Goal: Transaction & Acquisition: Obtain resource

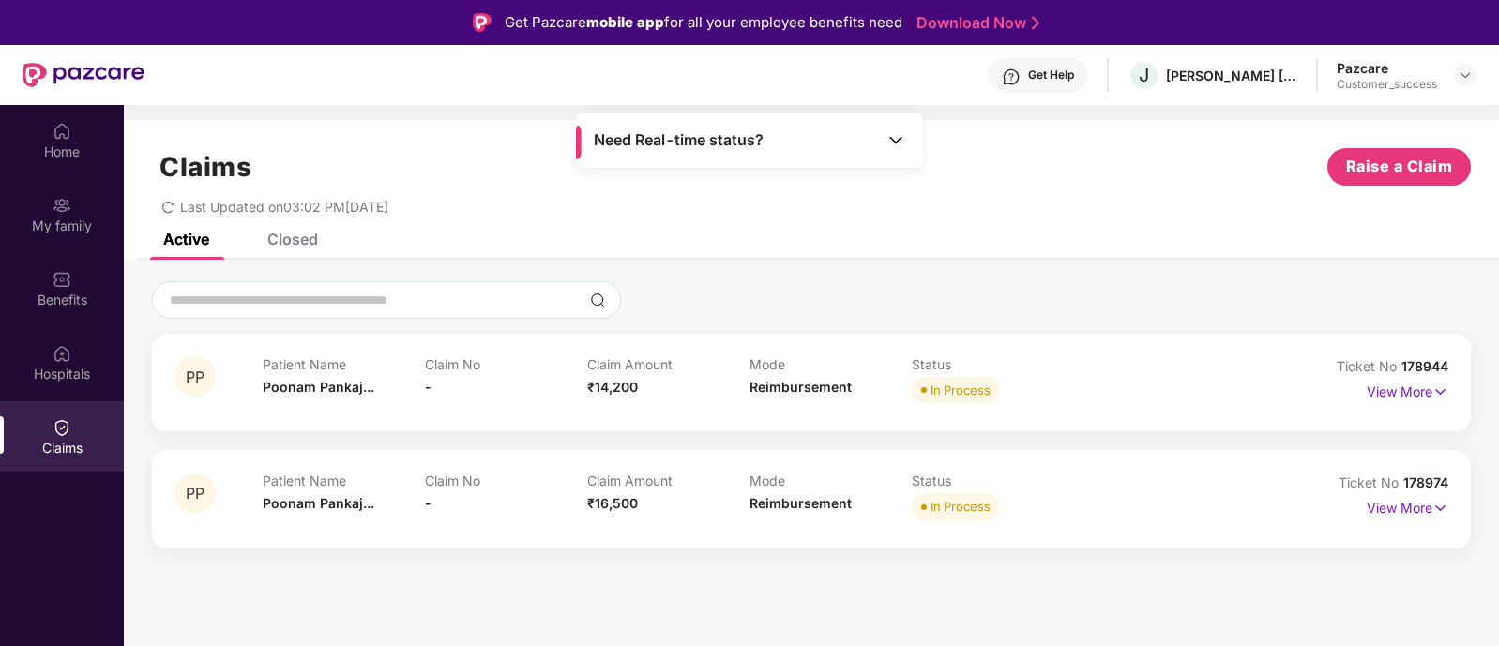
scroll to position [66, 0]
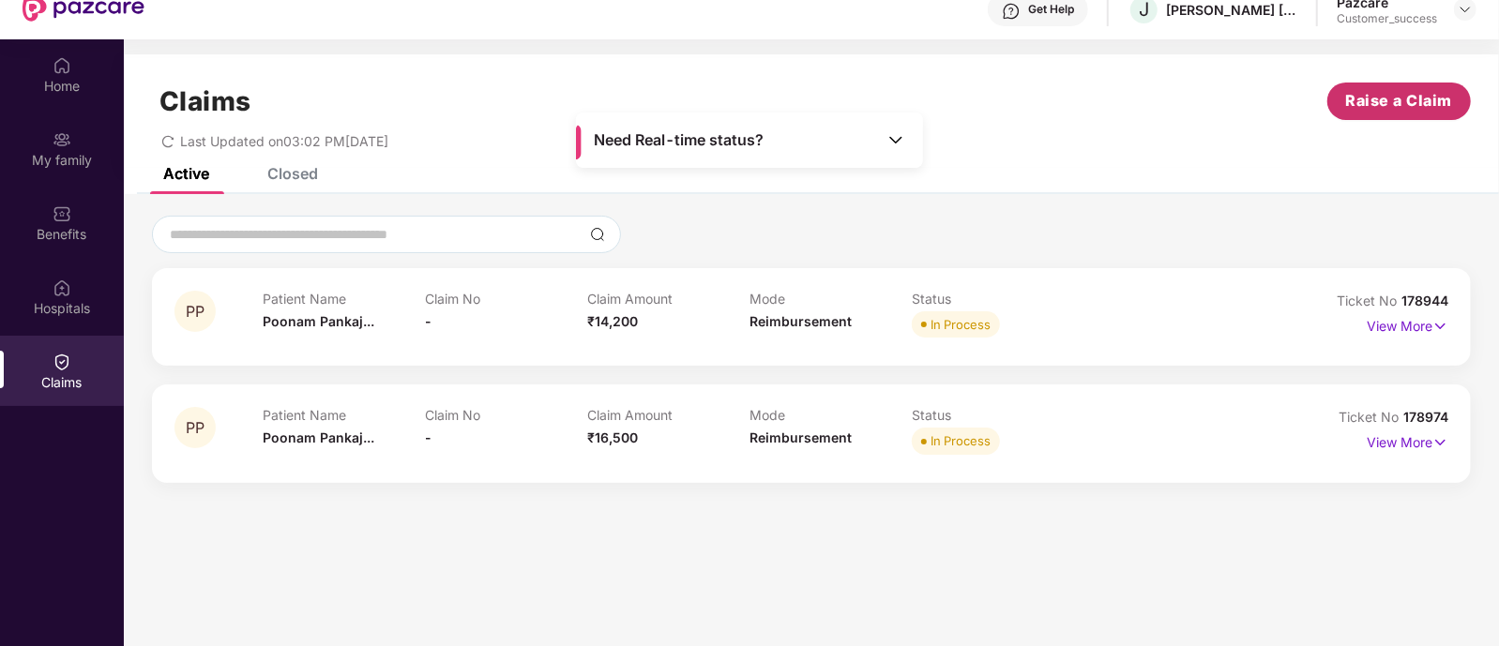
click at [1384, 90] on span "Raise a Claim" at bounding box center [1399, 100] width 107 height 23
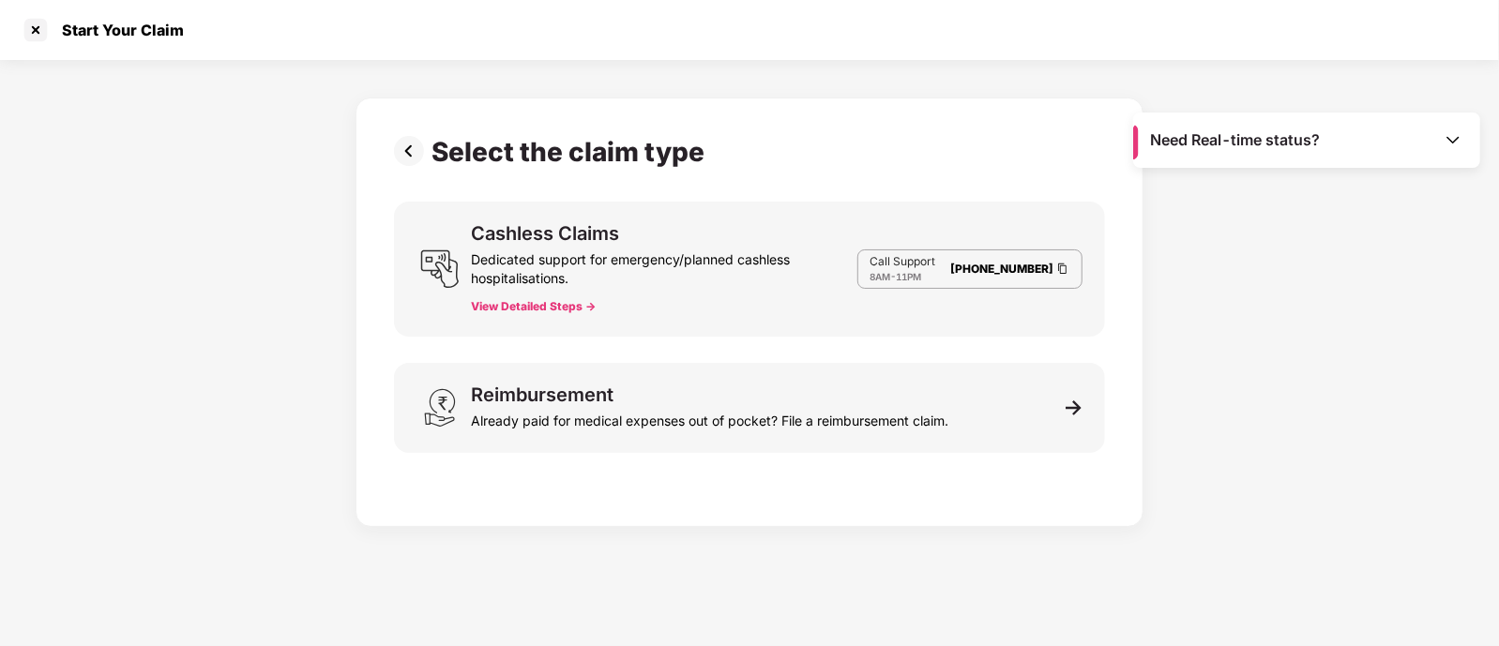
scroll to position [7, 0]
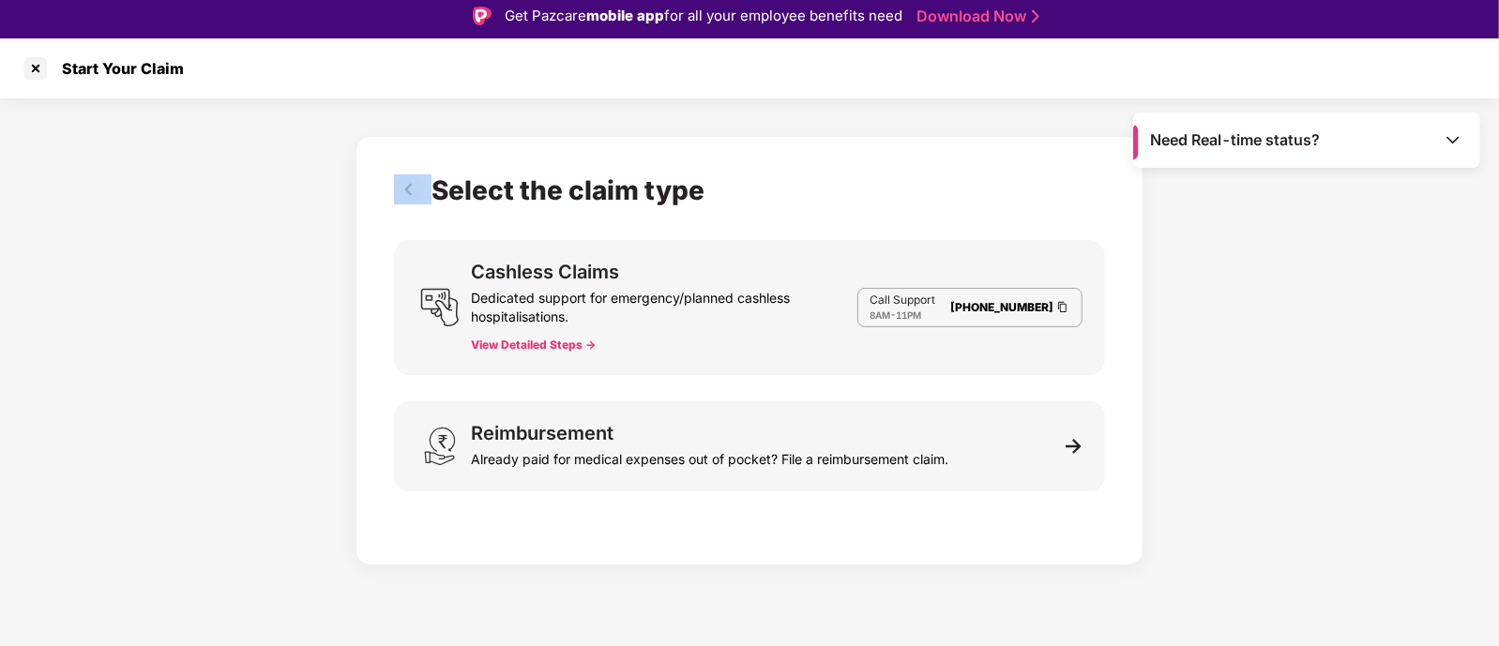
click at [1384, 90] on div "Start Your Claim" at bounding box center [749, 68] width 1499 height 60
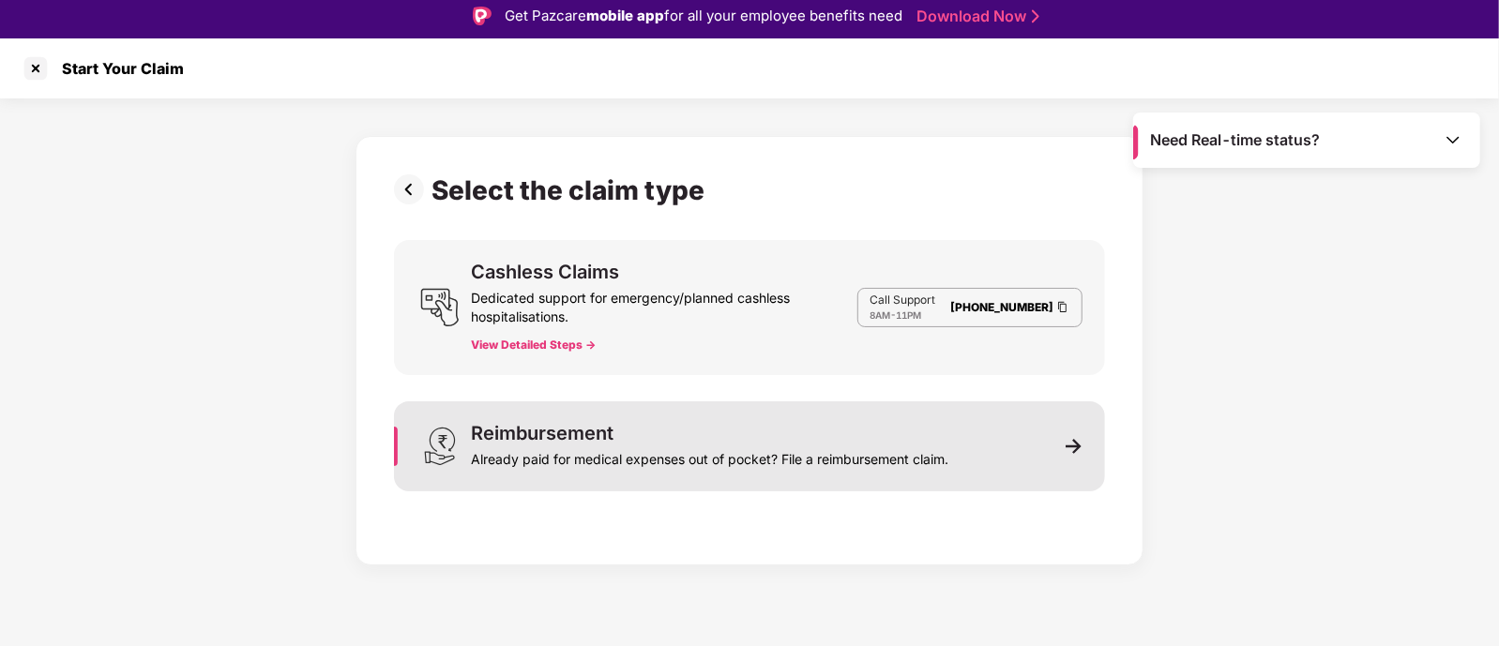
click at [931, 457] on div "Already paid for medical expenses out of pocket? File a reimbursement claim." at bounding box center [710, 456] width 478 height 26
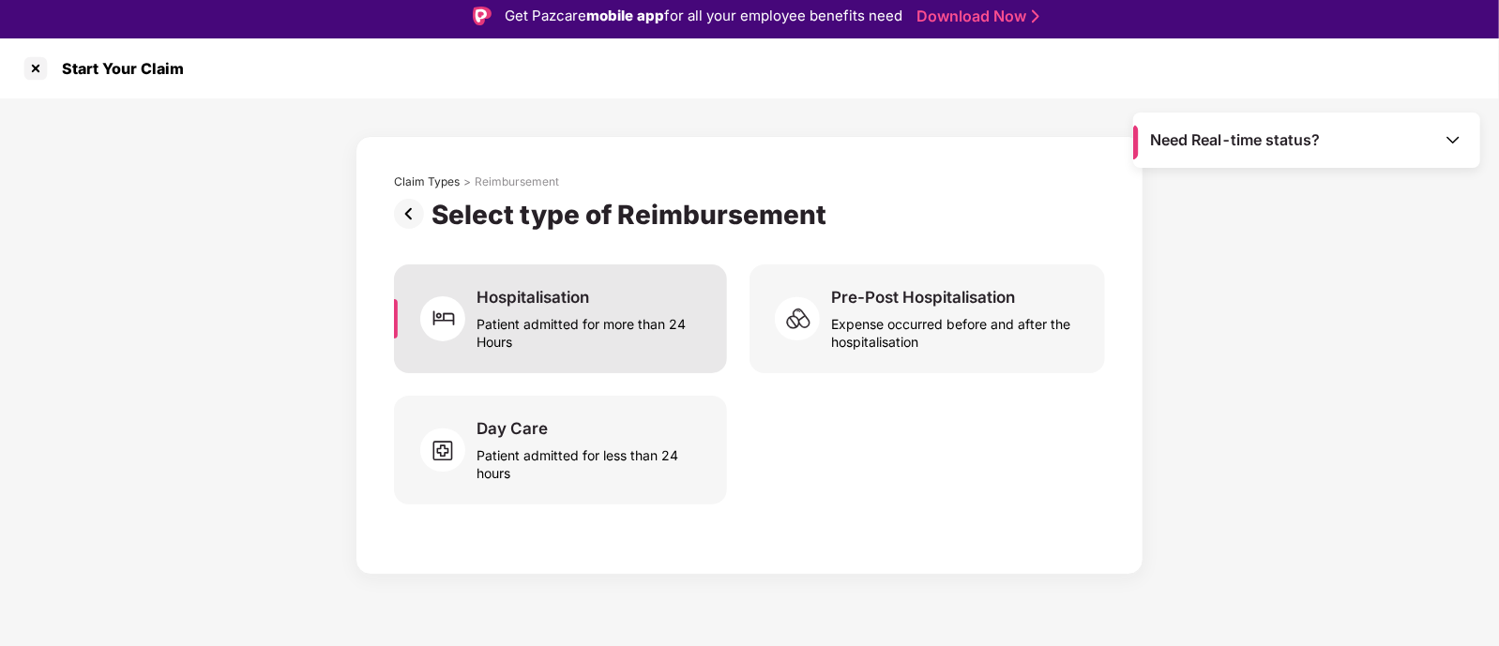
click at [635, 331] on div "Patient admitted for more than 24 Hours" at bounding box center [591, 329] width 228 height 43
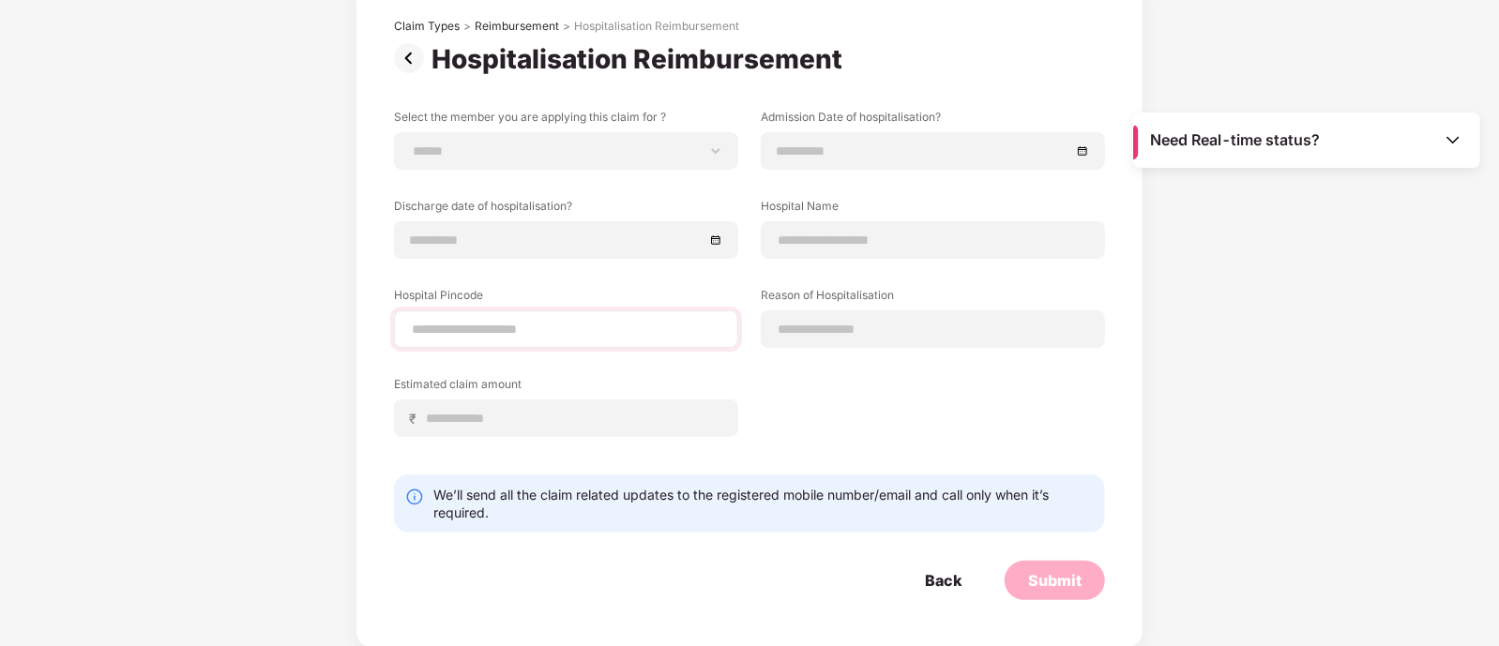
scroll to position [0, 0]
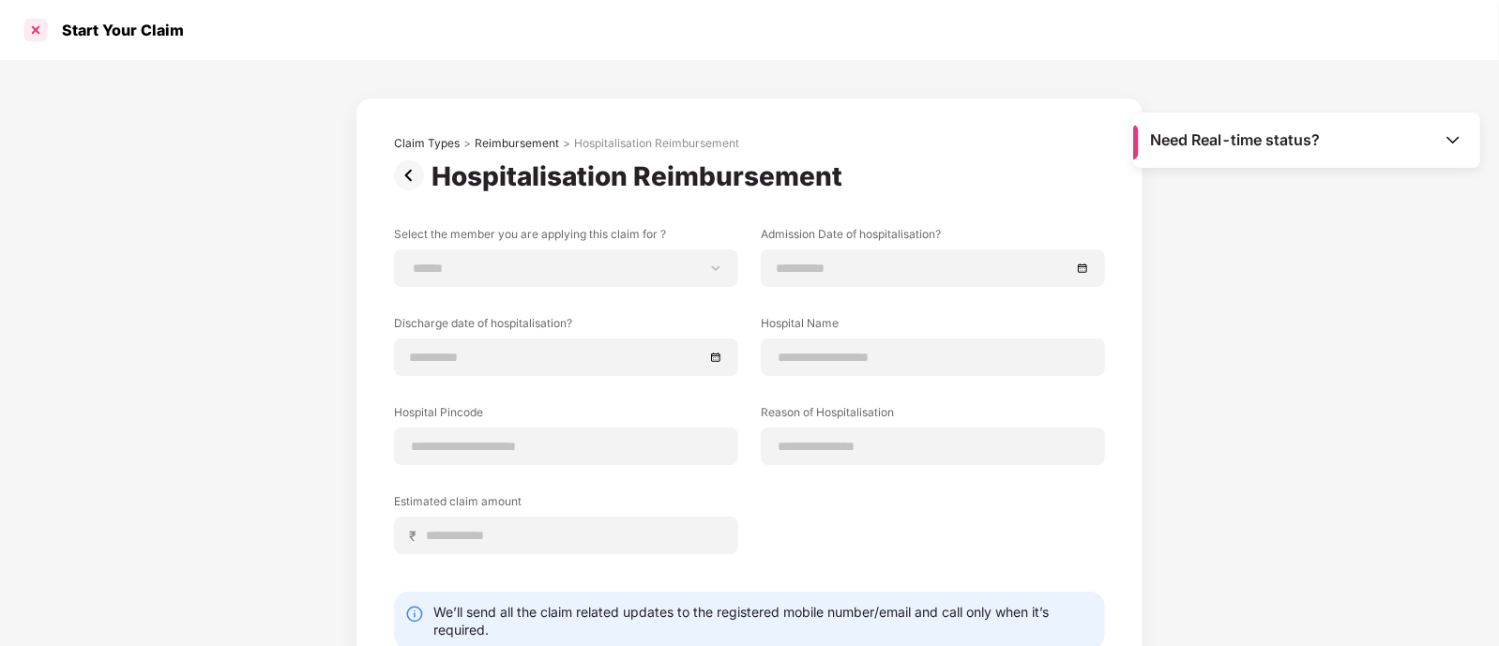
click at [36, 32] on div at bounding box center [36, 30] width 30 height 30
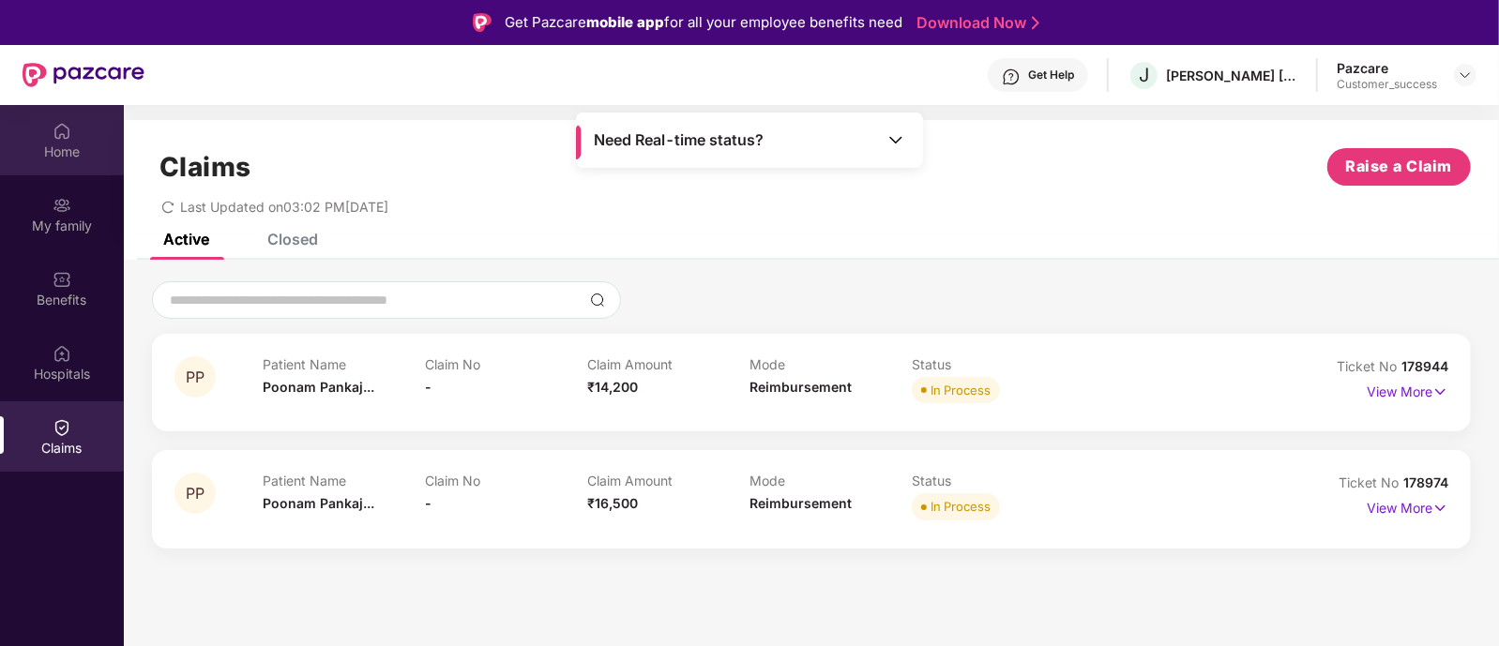
click at [68, 144] on div "Home" at bounding box center [62, 152] width 124 height 19
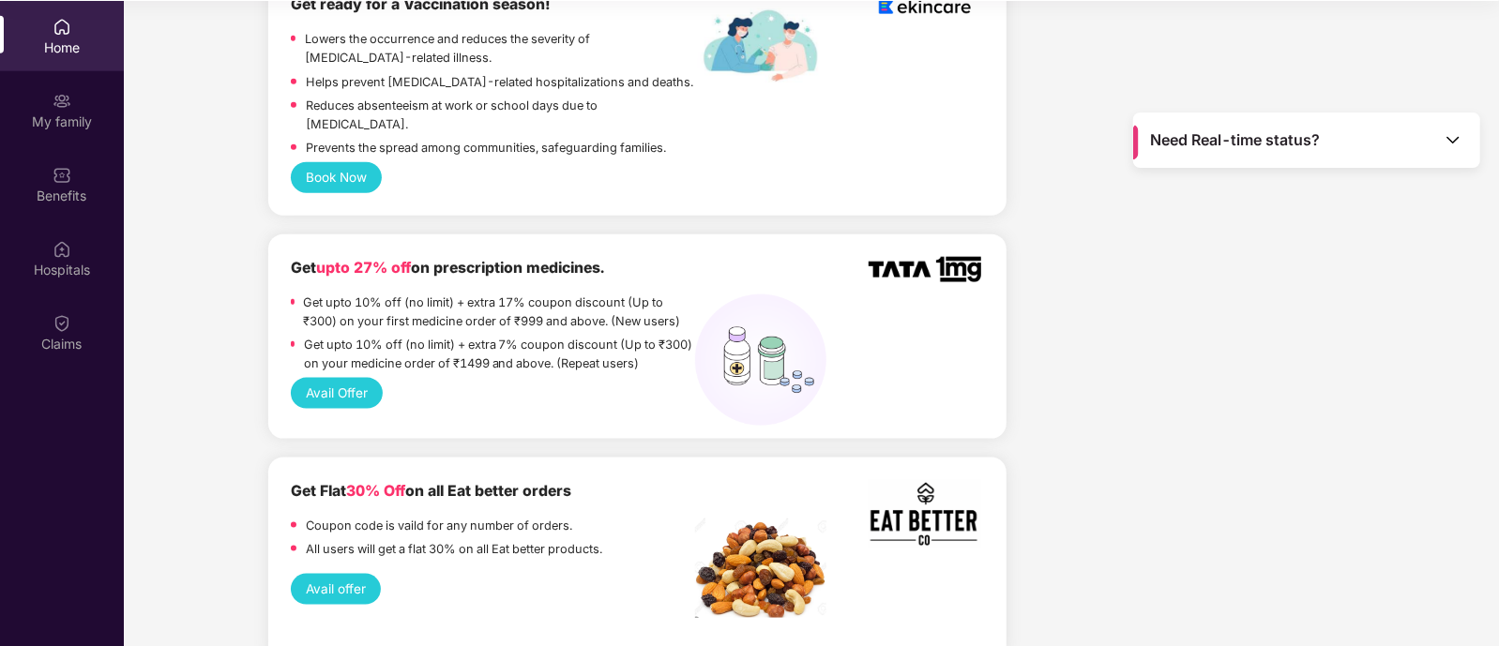
scroll to position [1155, 0]
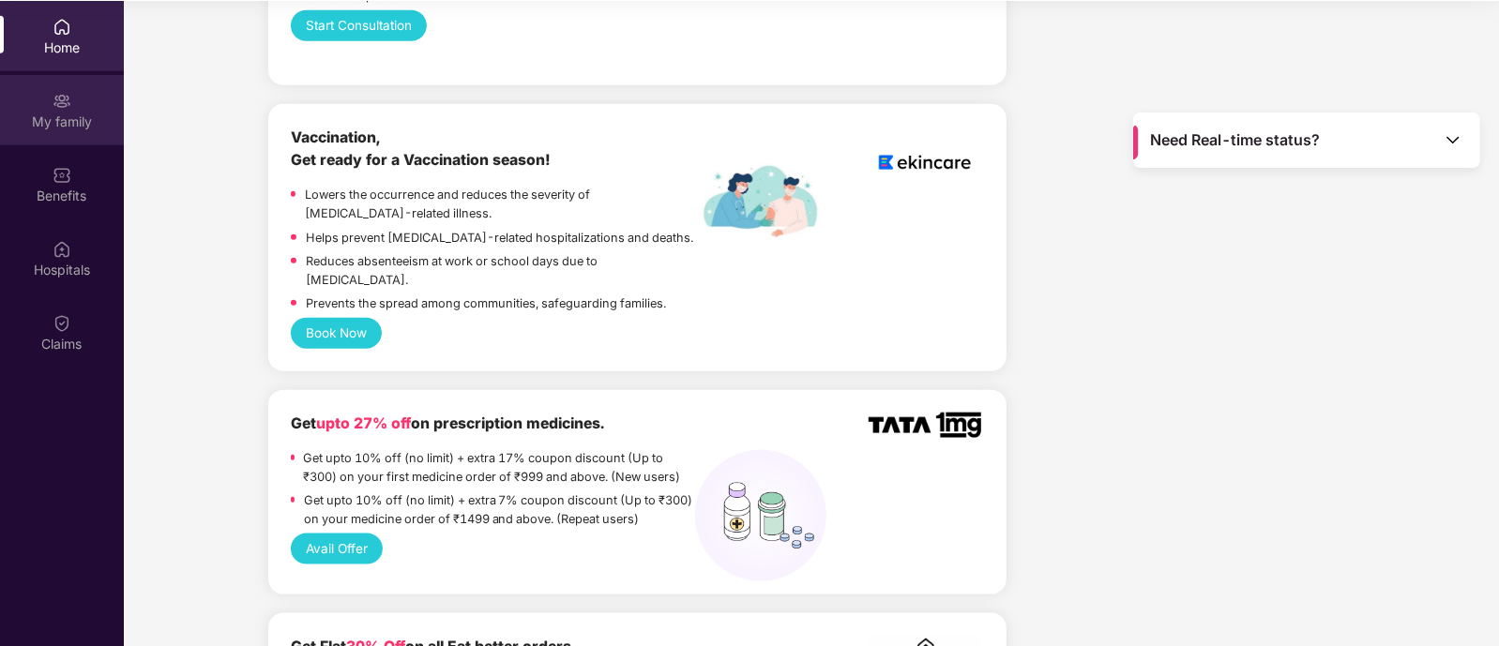
click at [58, 121] on div "My family" at bounding box center [62, 122] width 124 height 19
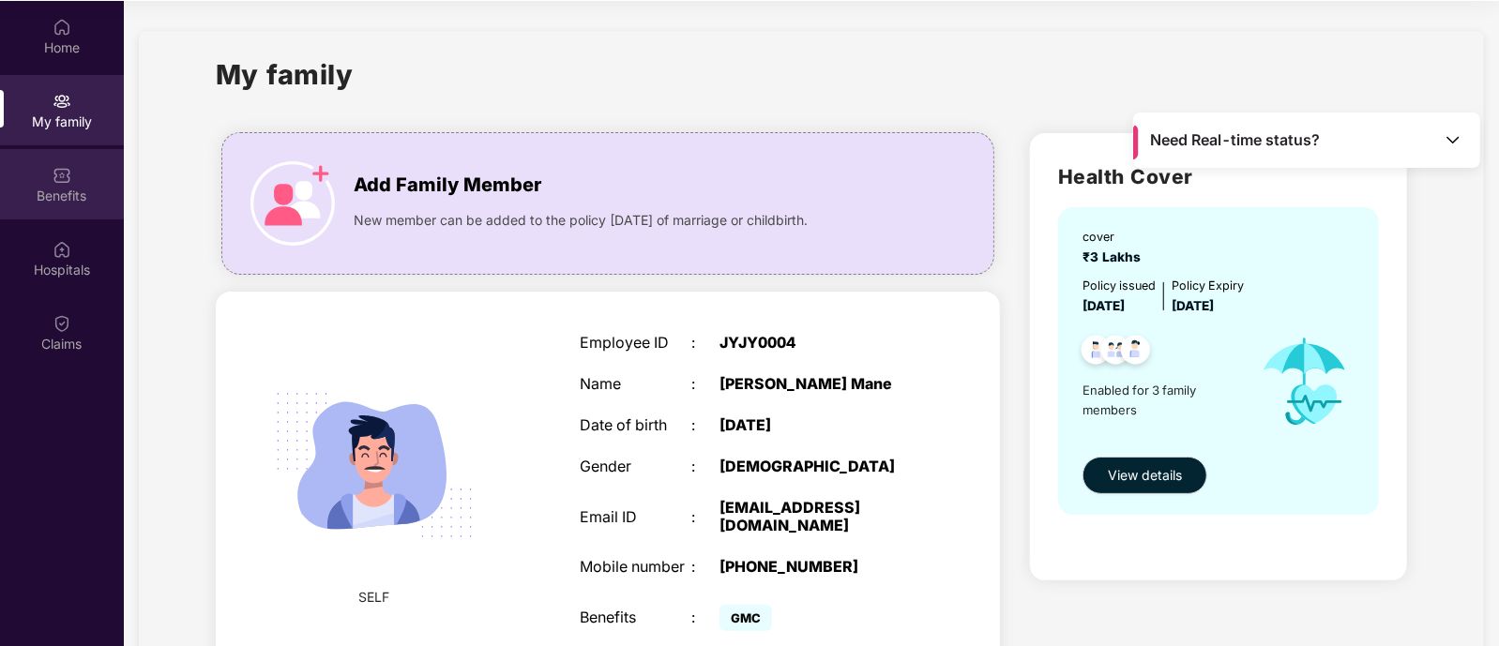
click at [68, 193] on div "Benefits" at bounding box center [62, 196] width 124 height 19
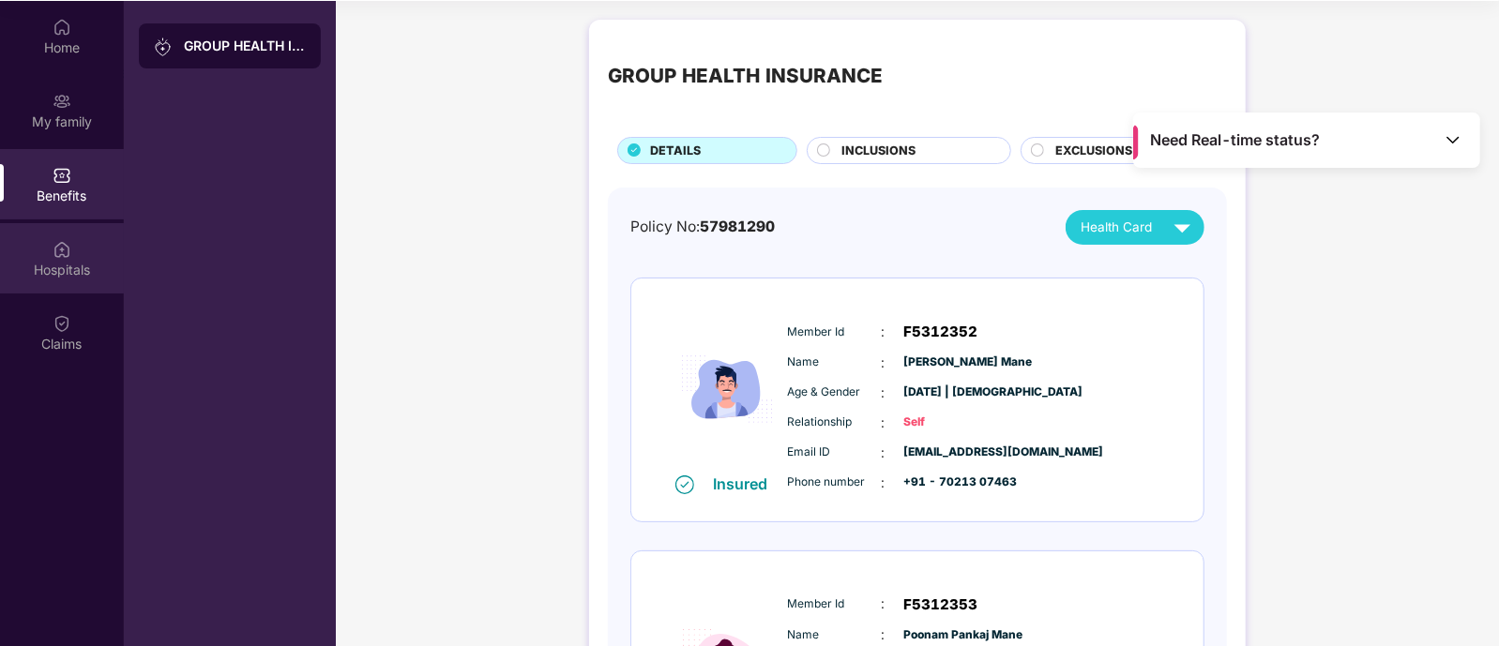
click at [87, 253] on div "Hospitals" at bounding box center [62, 258] width 124 height 70
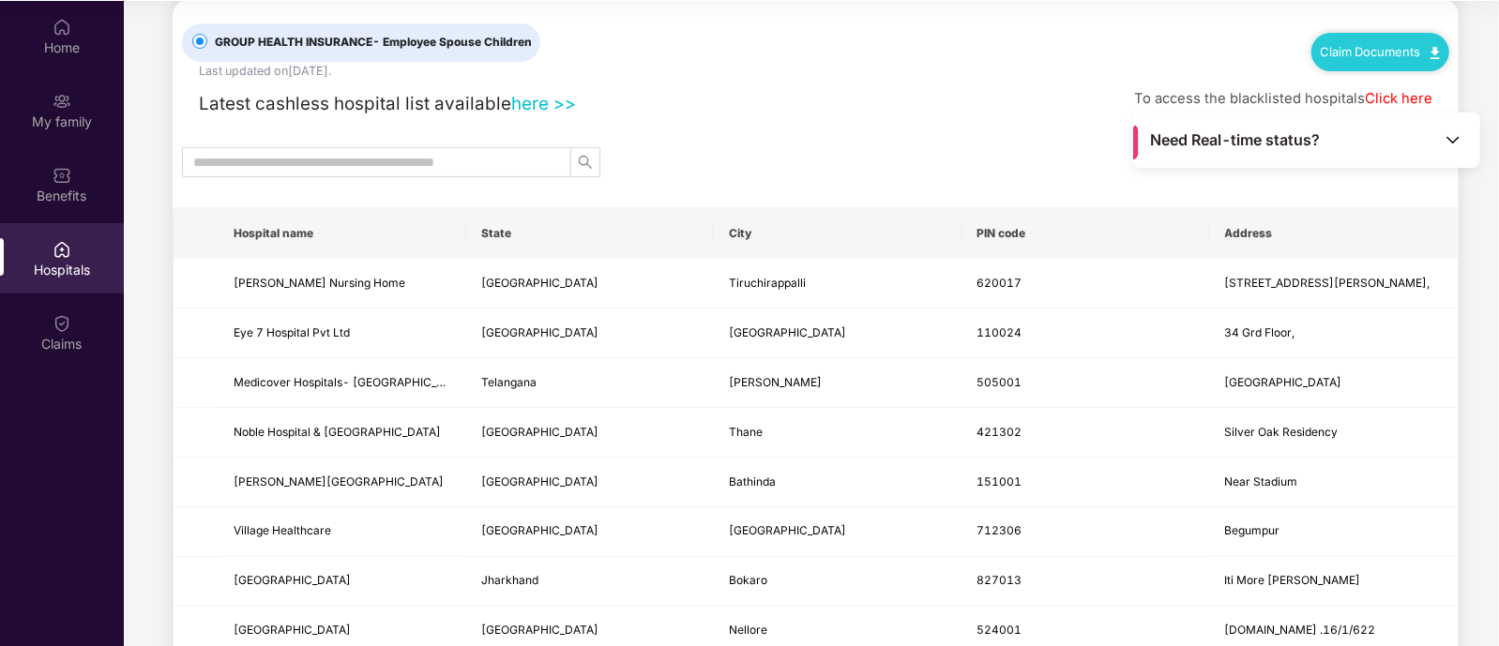
scroll to position [32, 0]
click at [1387, 42] on div "Claim Documents" at bounding box center [1381, 54] width 138 height 38
click at [1431, 46] on link "Claim Documents" at bounding box center [1380, 53] width 119 height 15
click at [933, 158] on div at bounding box center [816, 164] width 1286 height 30
click at [1368, 49] on link "Claim Documents" at bounding box center [1380, 53] width 119 height 15
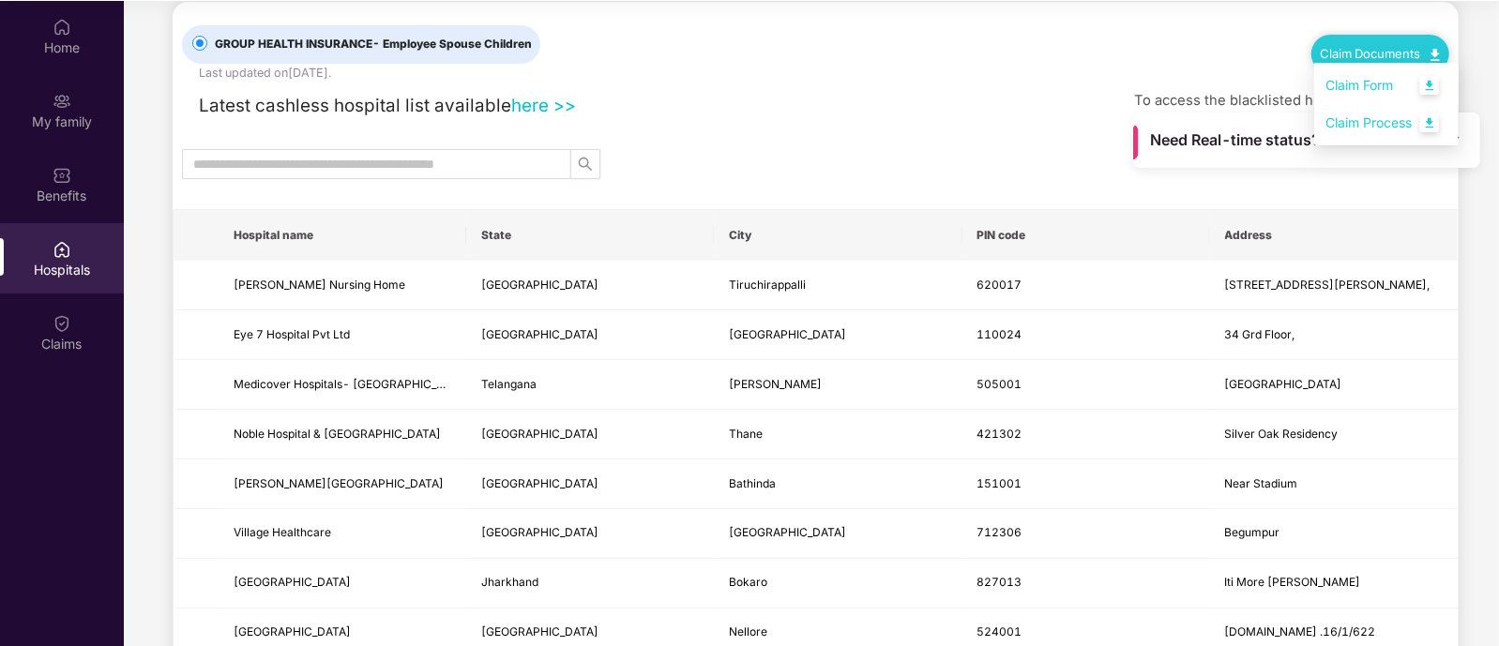
click at [1432, 86] on link "Claim Form" at bounding box center [1387, 86] width 122 height 40
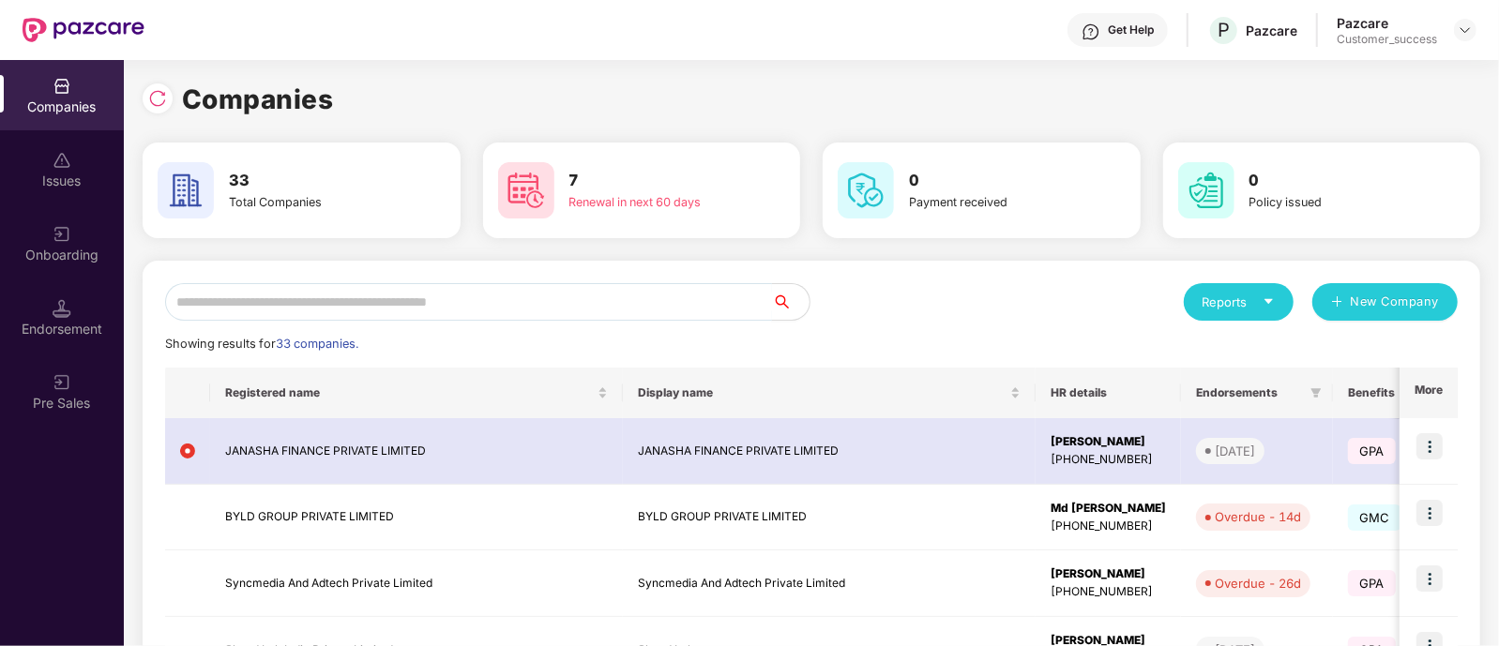
click at [721, 302] on input "text" at bounding box center [468, 302] width 607 height 38
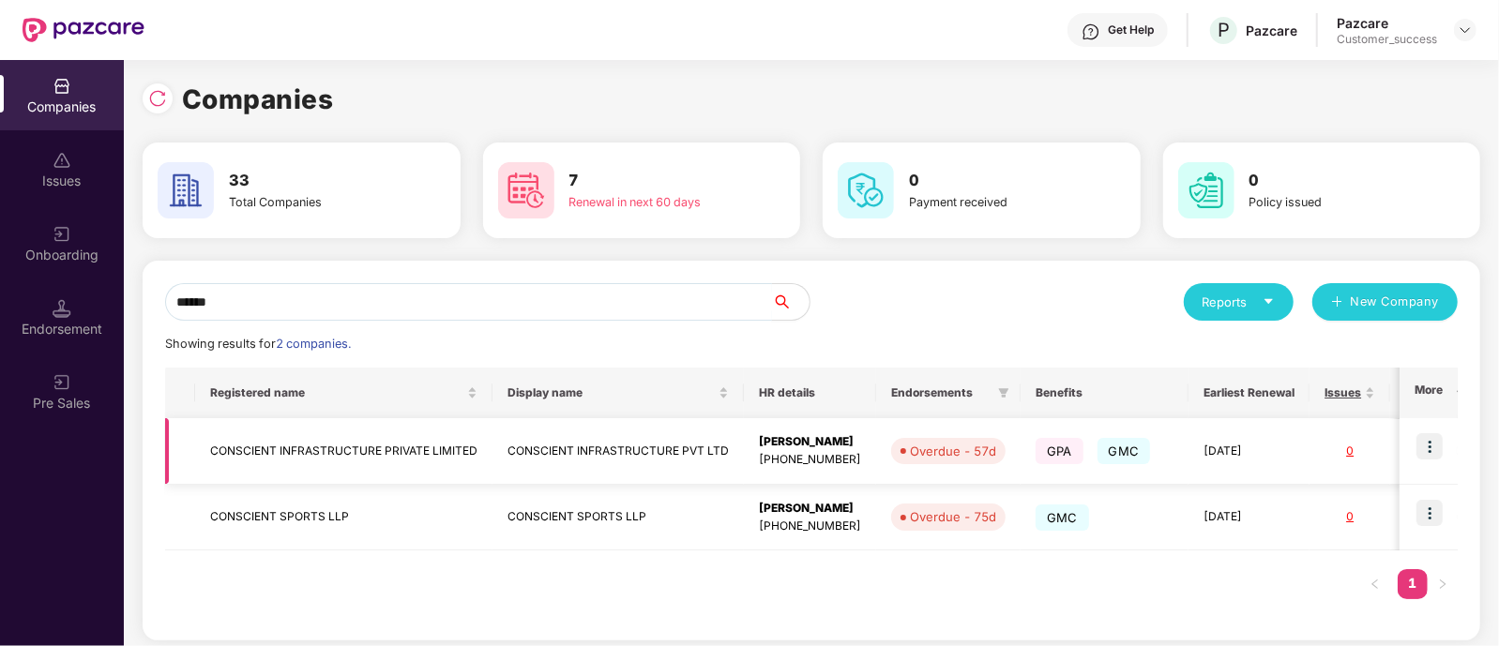
type input "******"
click at [1438, 450] on img at bounding box center [1430, 446] width 26 height 26
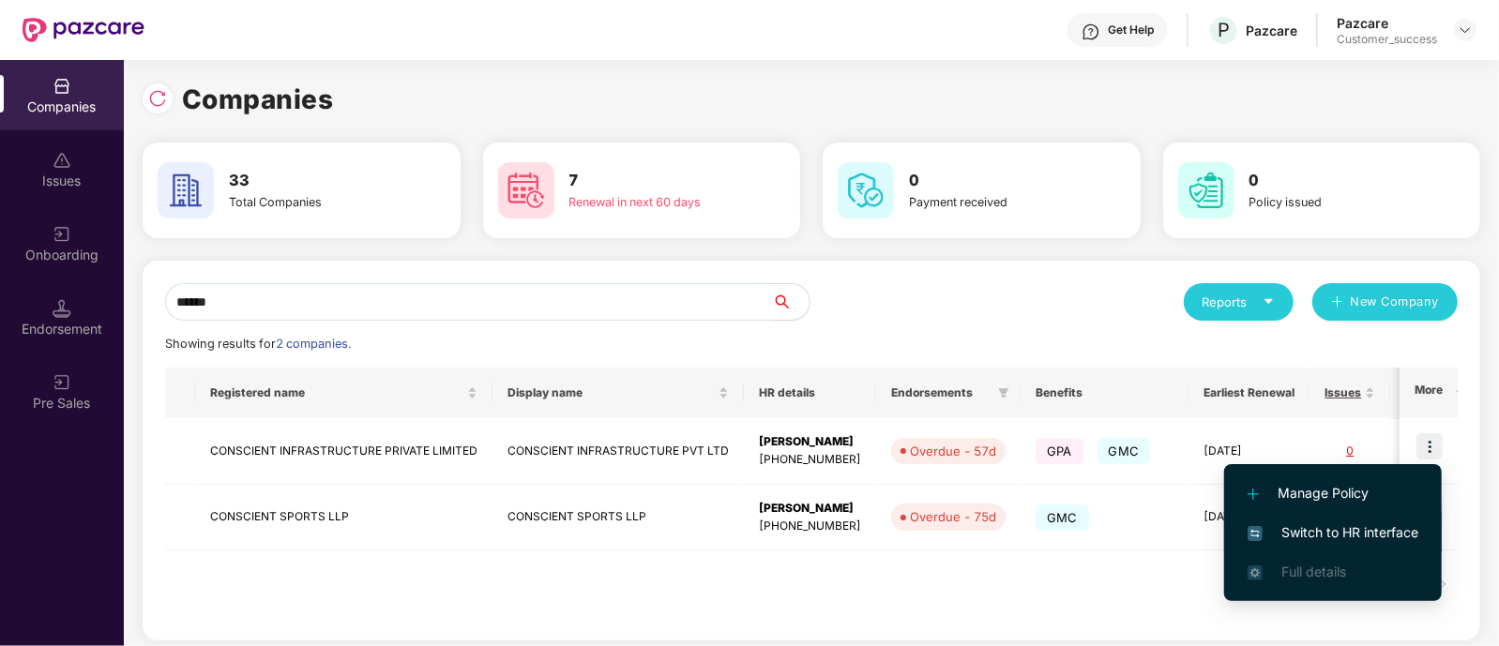
click at [1374, 532] on span "Switch to HR interface" at bounding box center [1333, 533] width 171 height 21
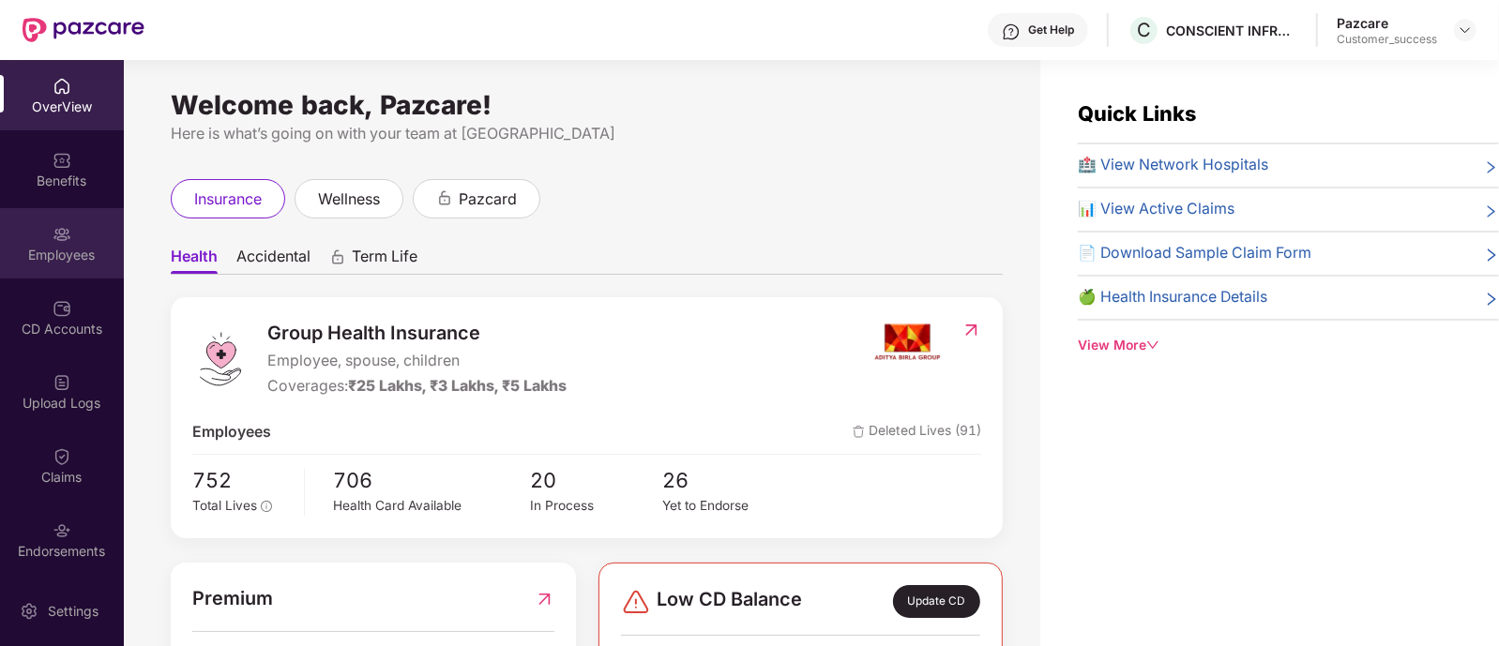
click at [81, 269] on div "Employees" at bounding box center [62, 243] width 124 height 70
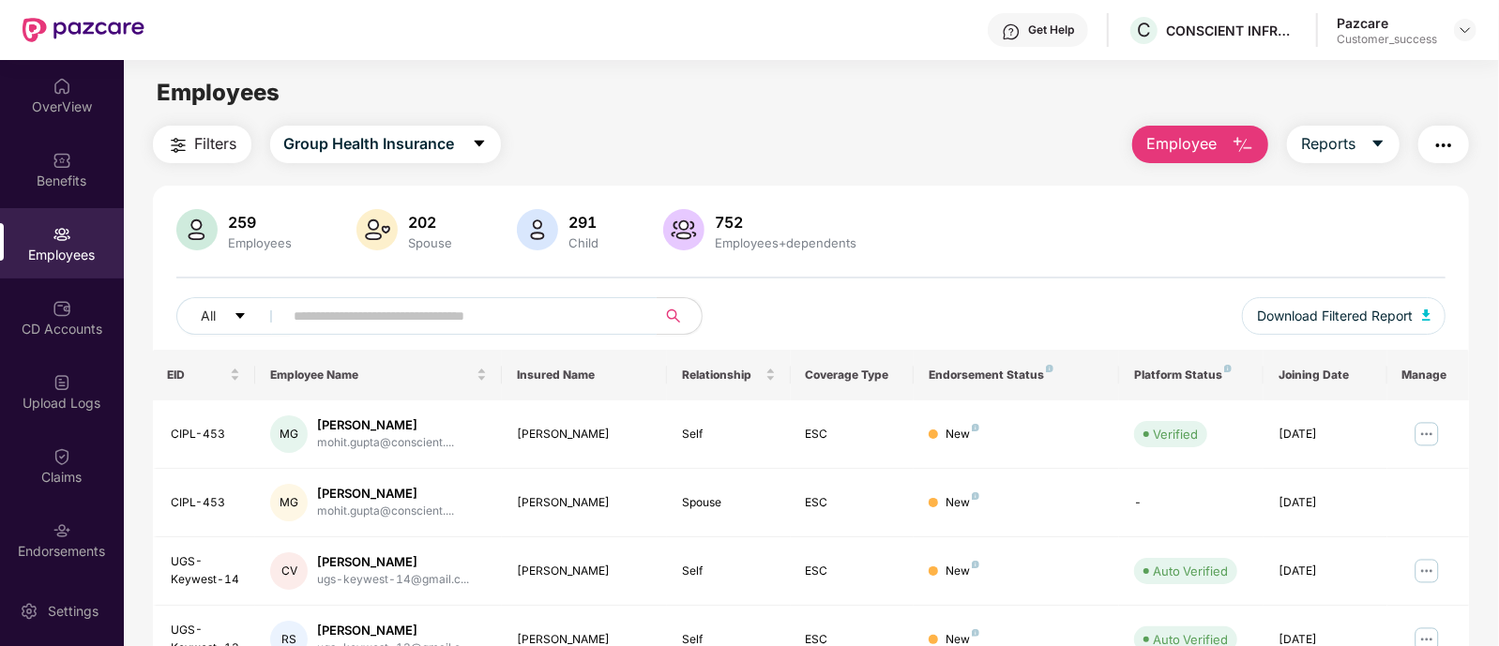
click at [292, 318] on span at bounding box center [464, 316] width 385 height 38
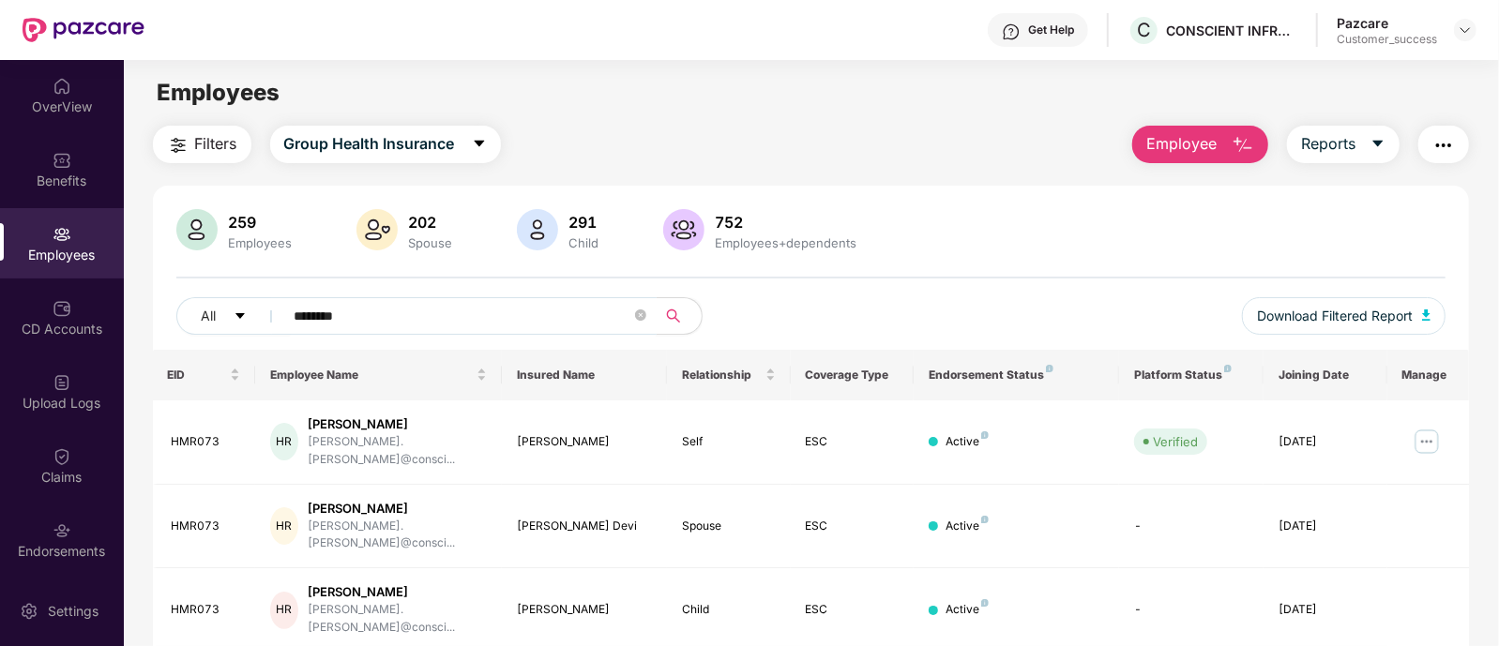
type input "********"
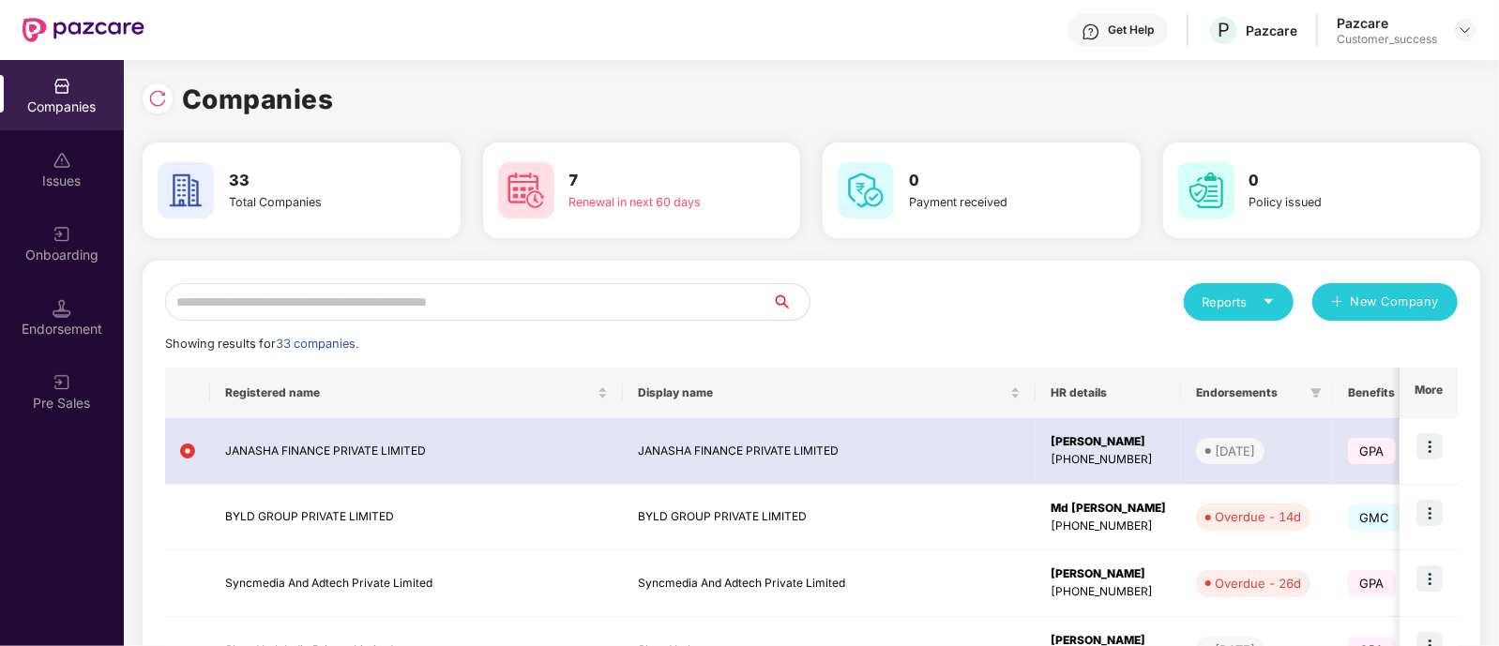
click at [669, 292] on input "text" at bounding box center [468, 302] width 607 height 38
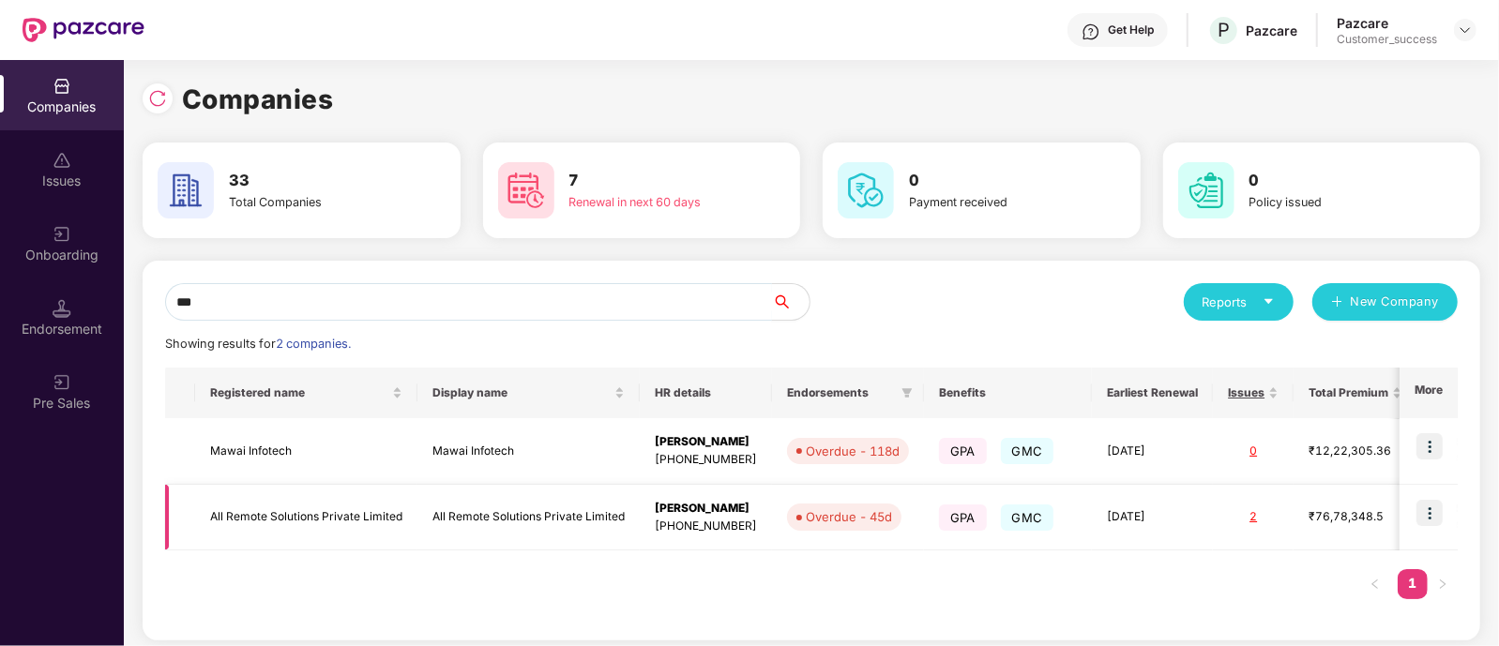
type input "***"
click at [1432, 521] on img at bounding box center [1430, 513] width 26 height 26
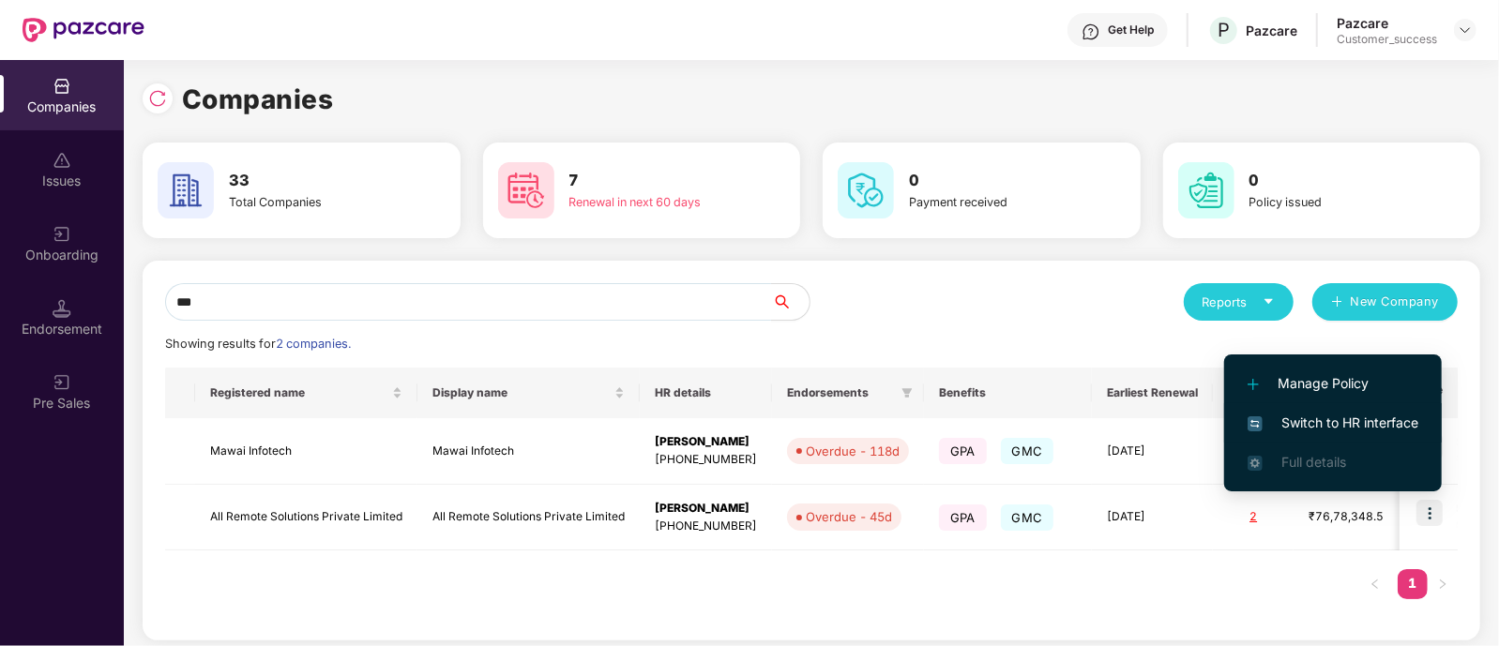
click at [1319, 431] on span "Switch to HR interface" at bounding box center [1333, 423] width 171 height 21
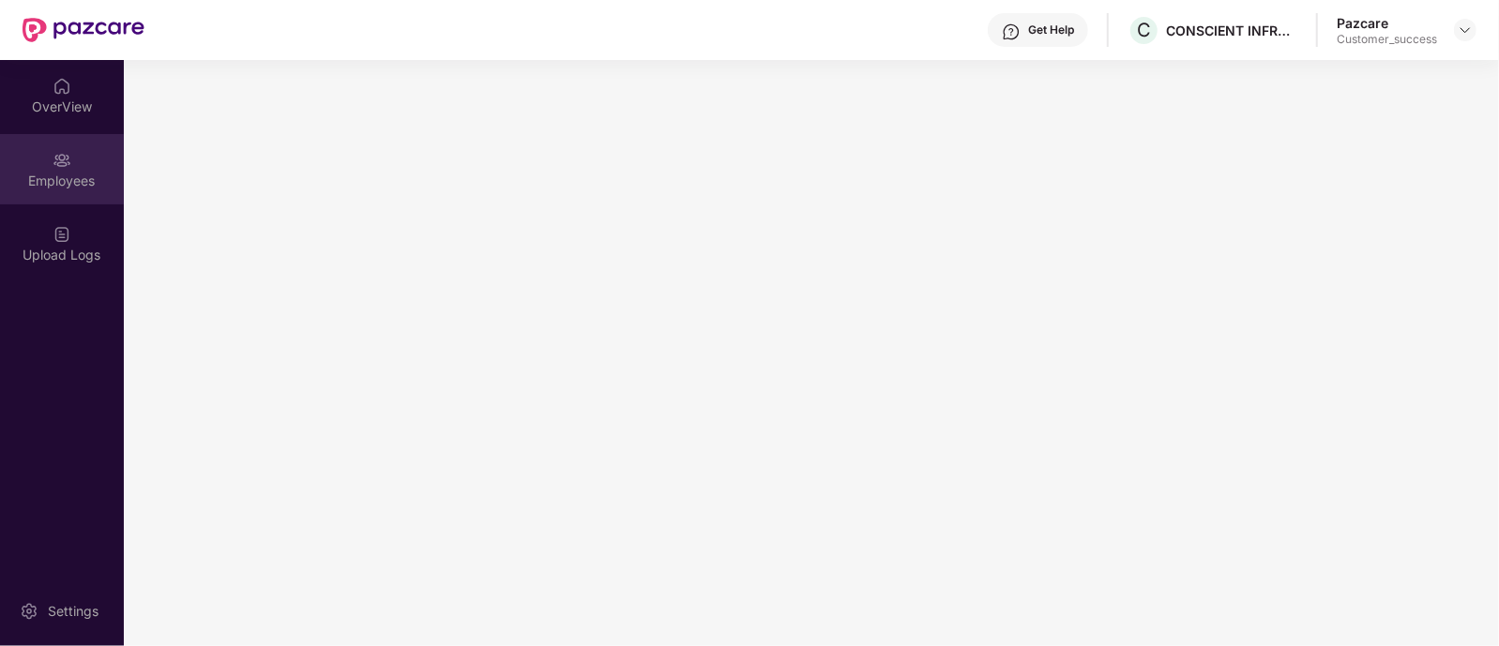
click at [75, 188] on div "Employees" at bounding box center [62, 181] width 124 height 19
click at [950, 340] on main at bounding box center [811, 353] width 1375 height 586
click at [1463, 30] on img at bounding box center [1465, 30] width 15 height 15
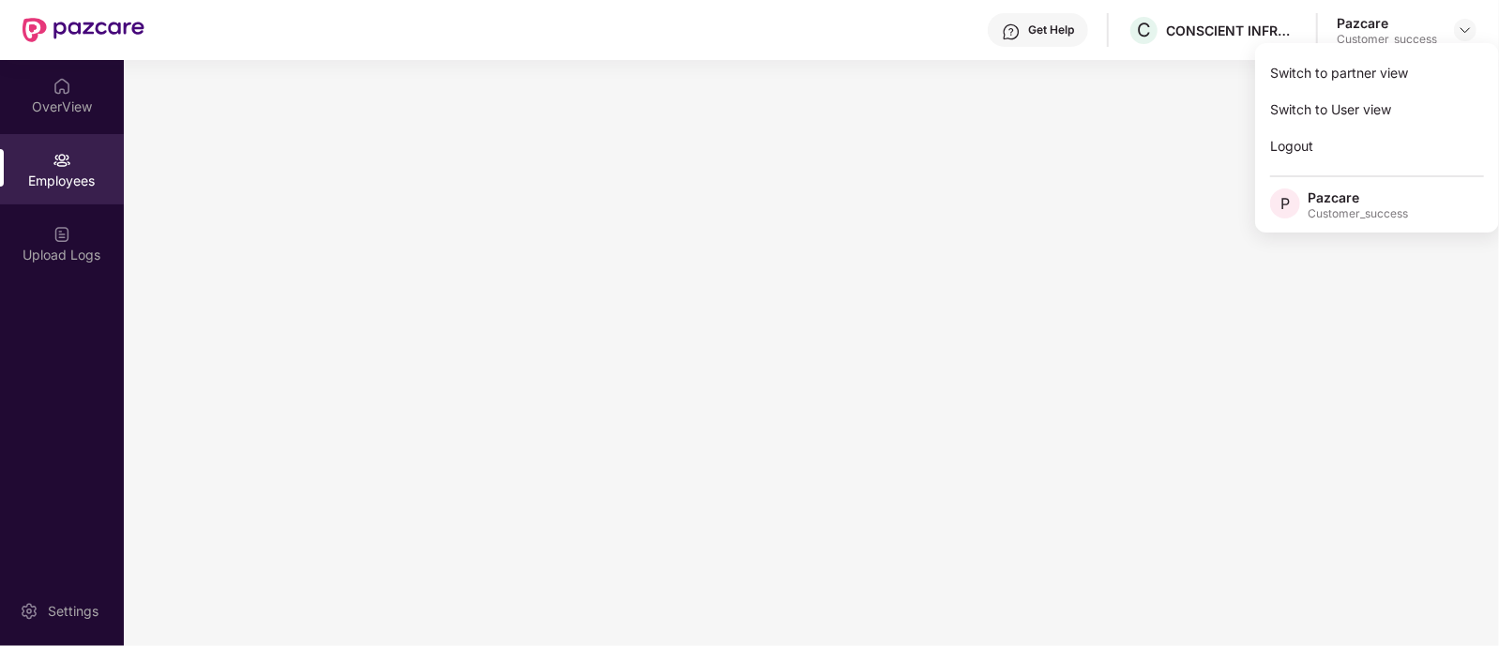
click at [1156, 152] on main at bounding box center [811, 353] width 1375 height 586
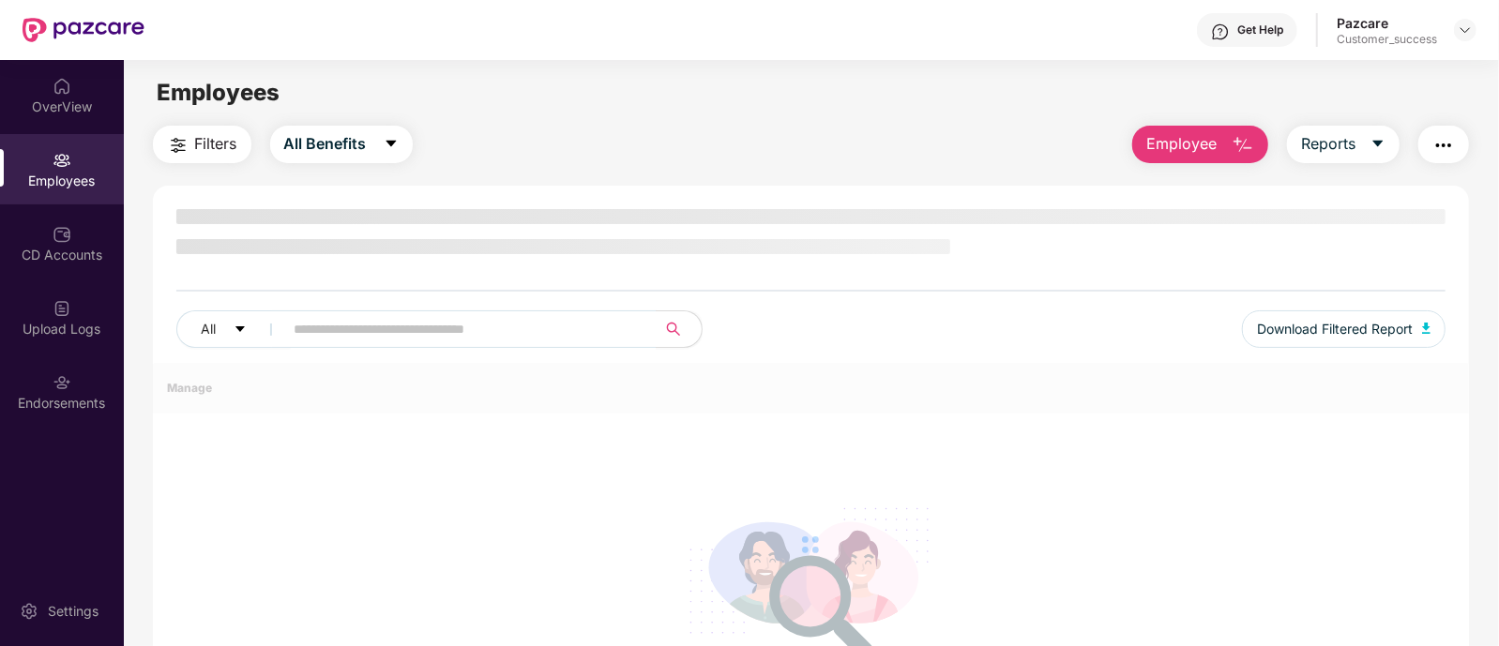
click at [734, 425] on div at bounding box center [811, 545] width 1317 height 364
click at [94, 255] on div "CD Accounts" at bounding box center [62, 255] width 124 height 19
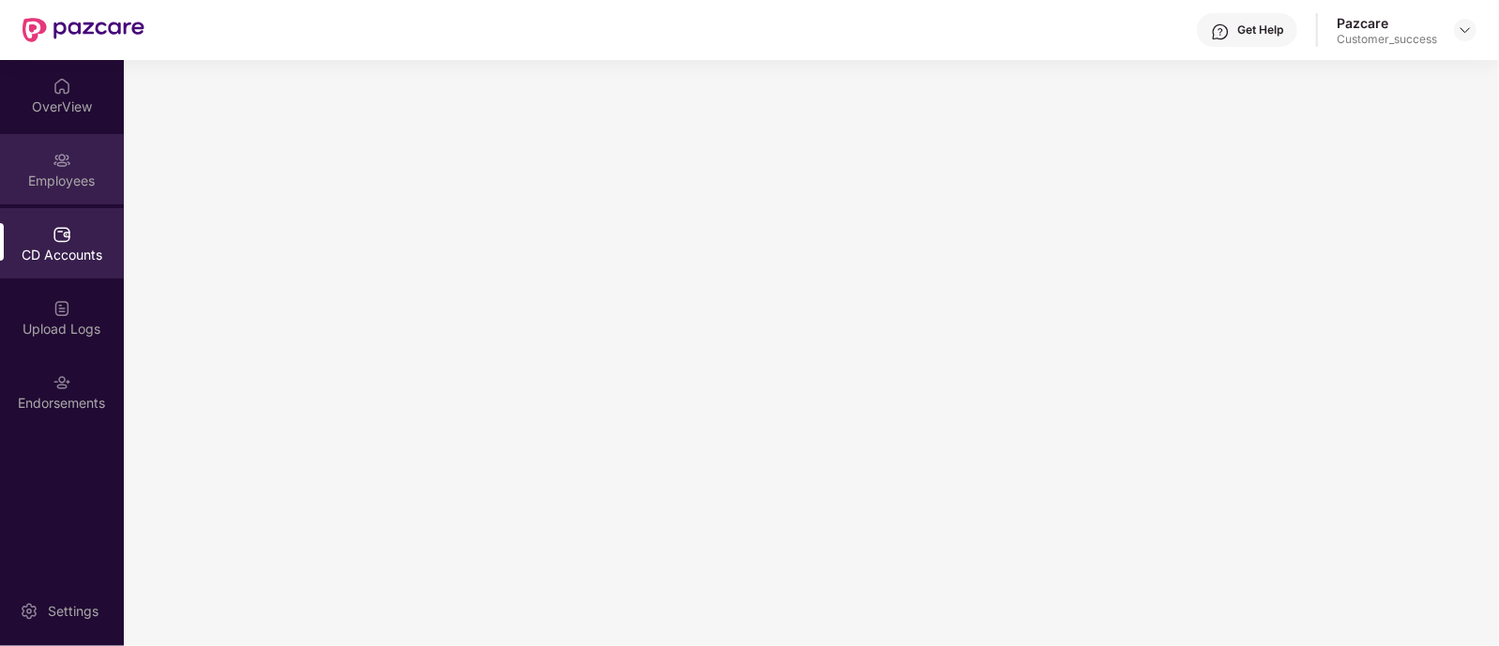
click at [68, 190] on div "Employees" at bounding box center [62, 169] width 124 height 70
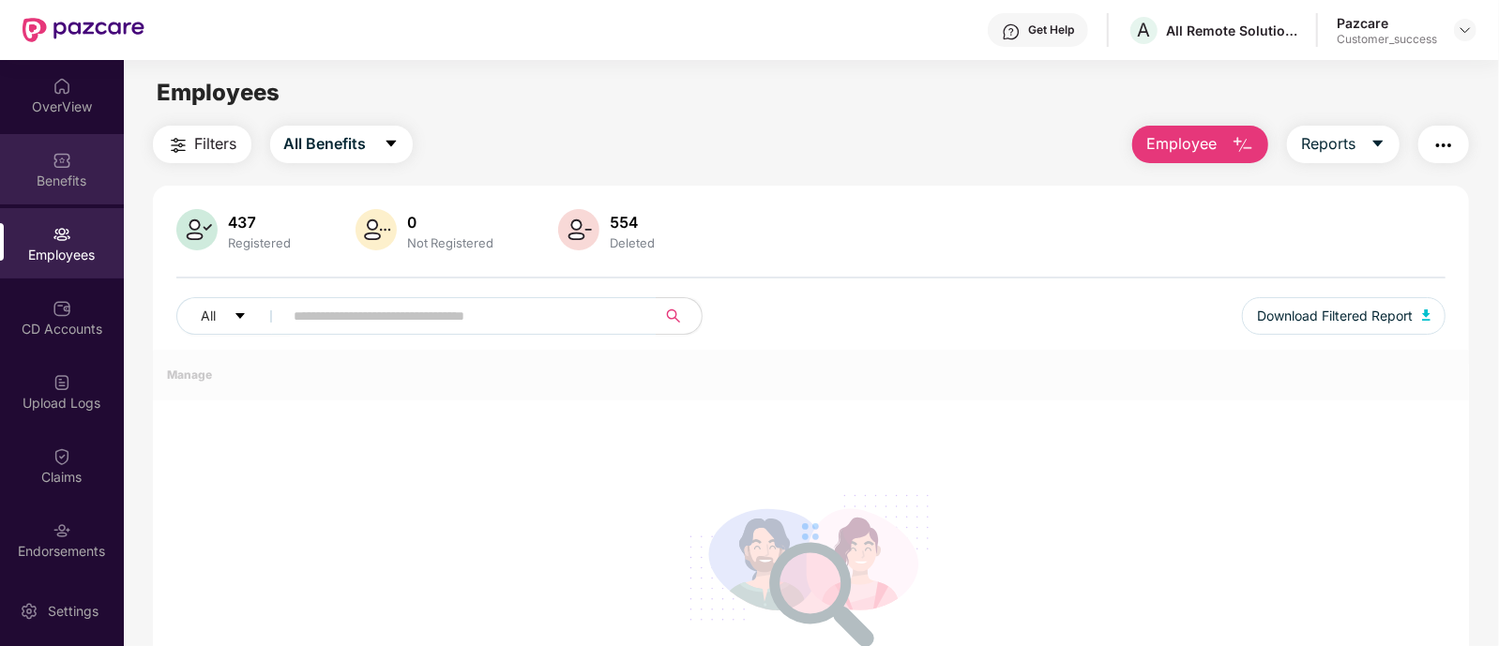
click at [66, 174] on div "Benefits" at bounding box center [62, 181] width 124 height 19
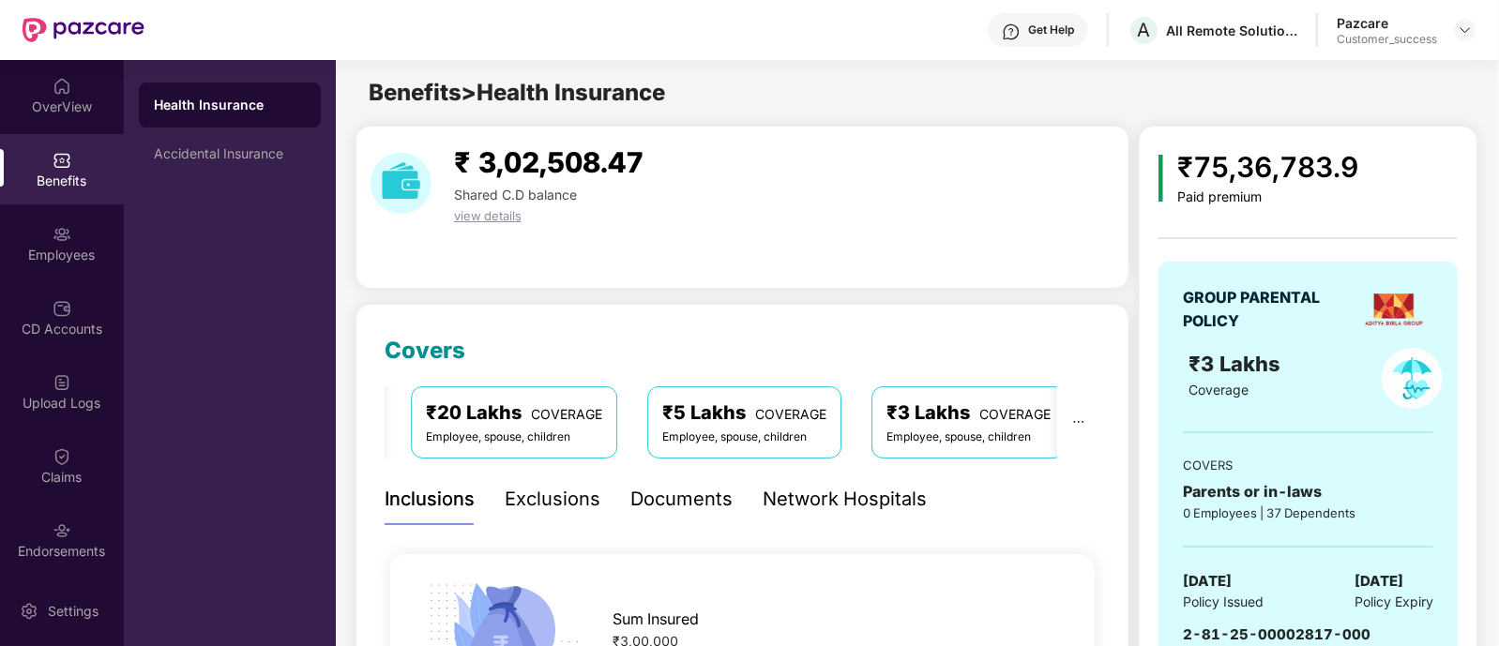
click at [747, 419] on div "₹5 Lakhs COVERAGE" at bounding box center [744, 413] width 164 height 29
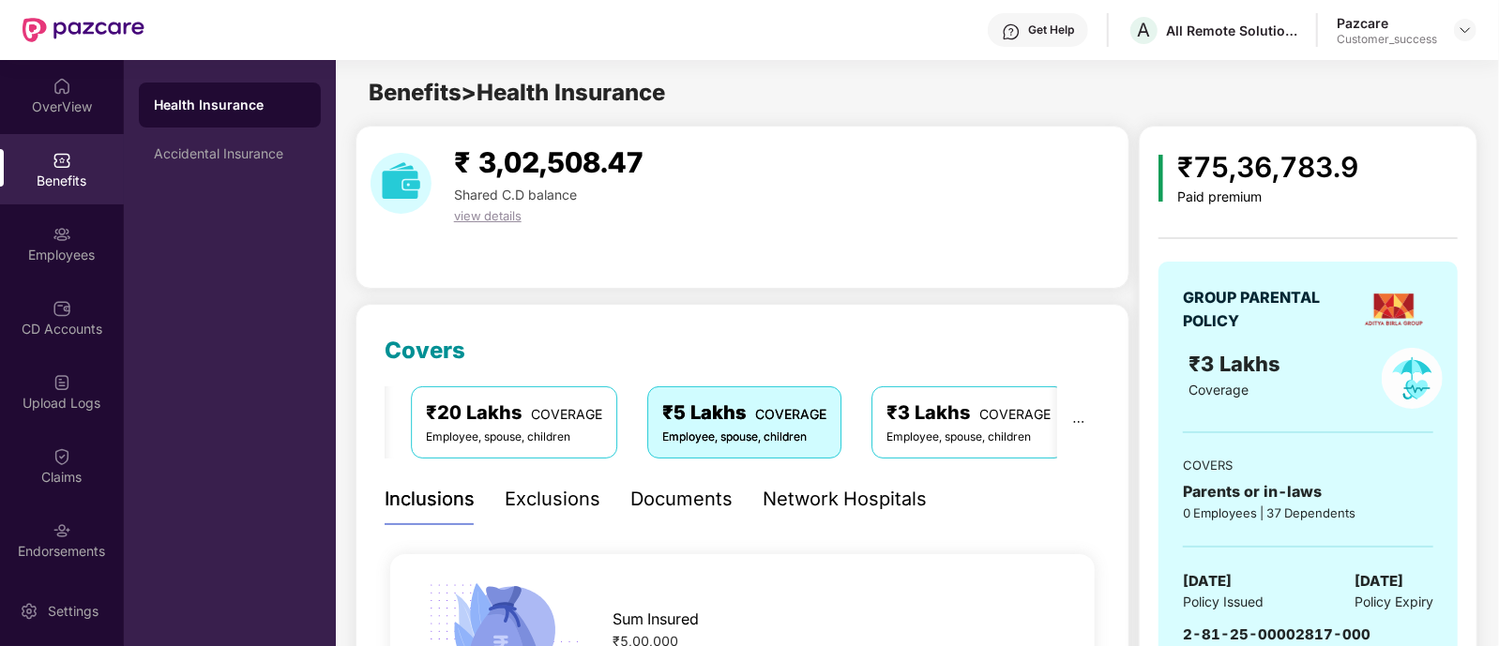
scroll to position [201, 0]
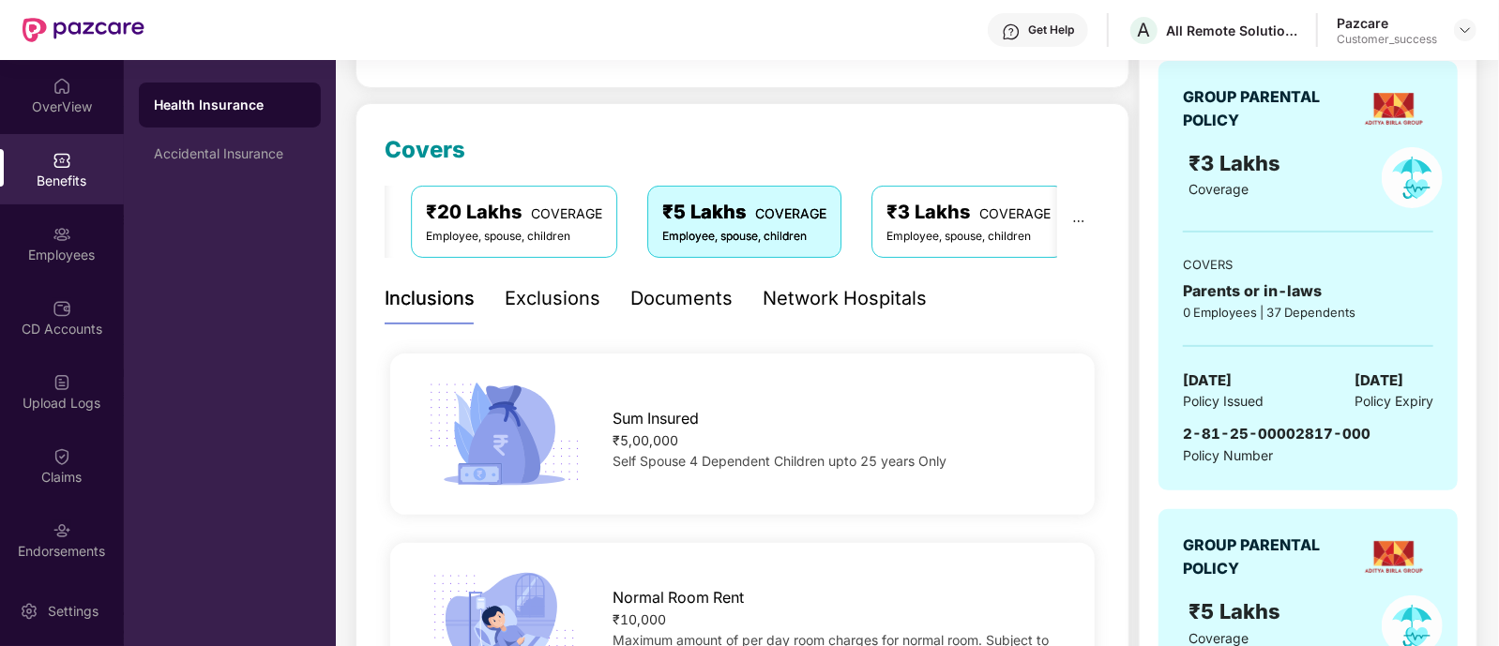
click at [673, 284] on div "Documents" at bounding box center [681, 298] width 102 height 29
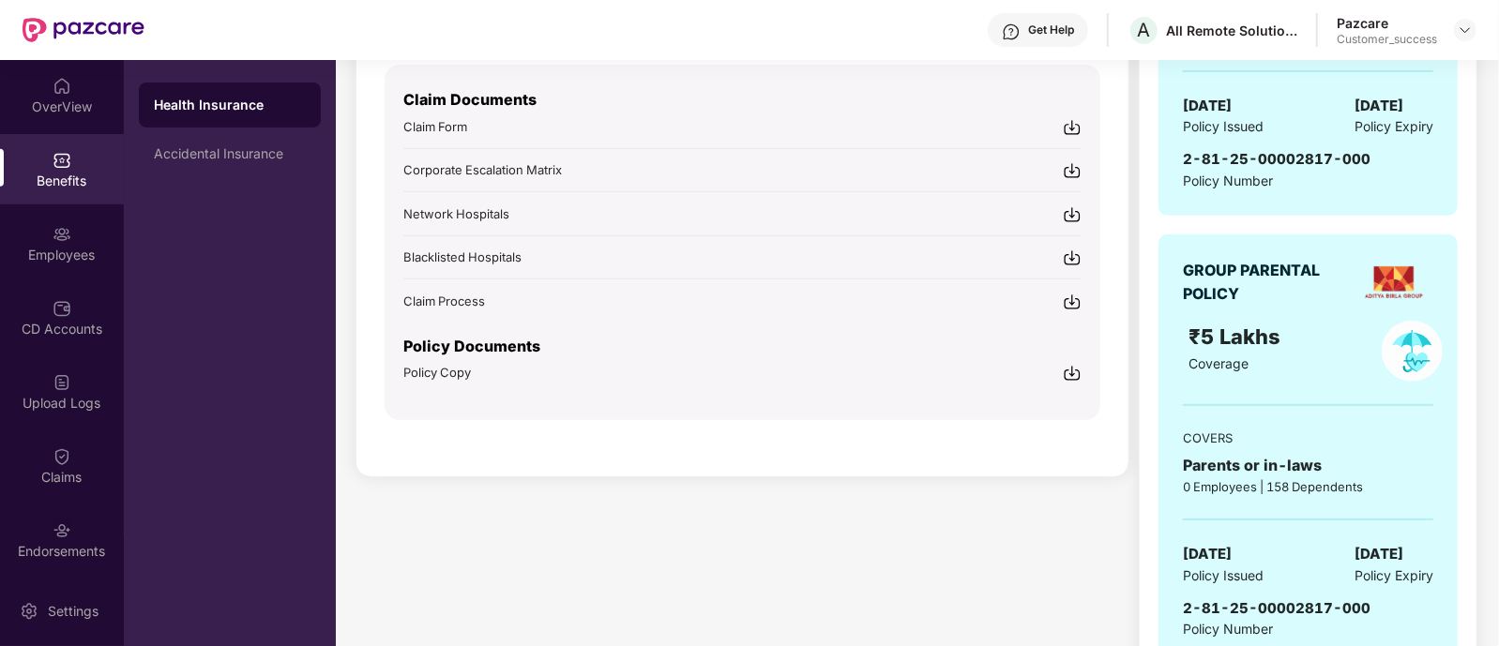
scroll to position [478, 0]
click at [1074, 362] on img at bounding box center [1072, 371] width 19 height 19
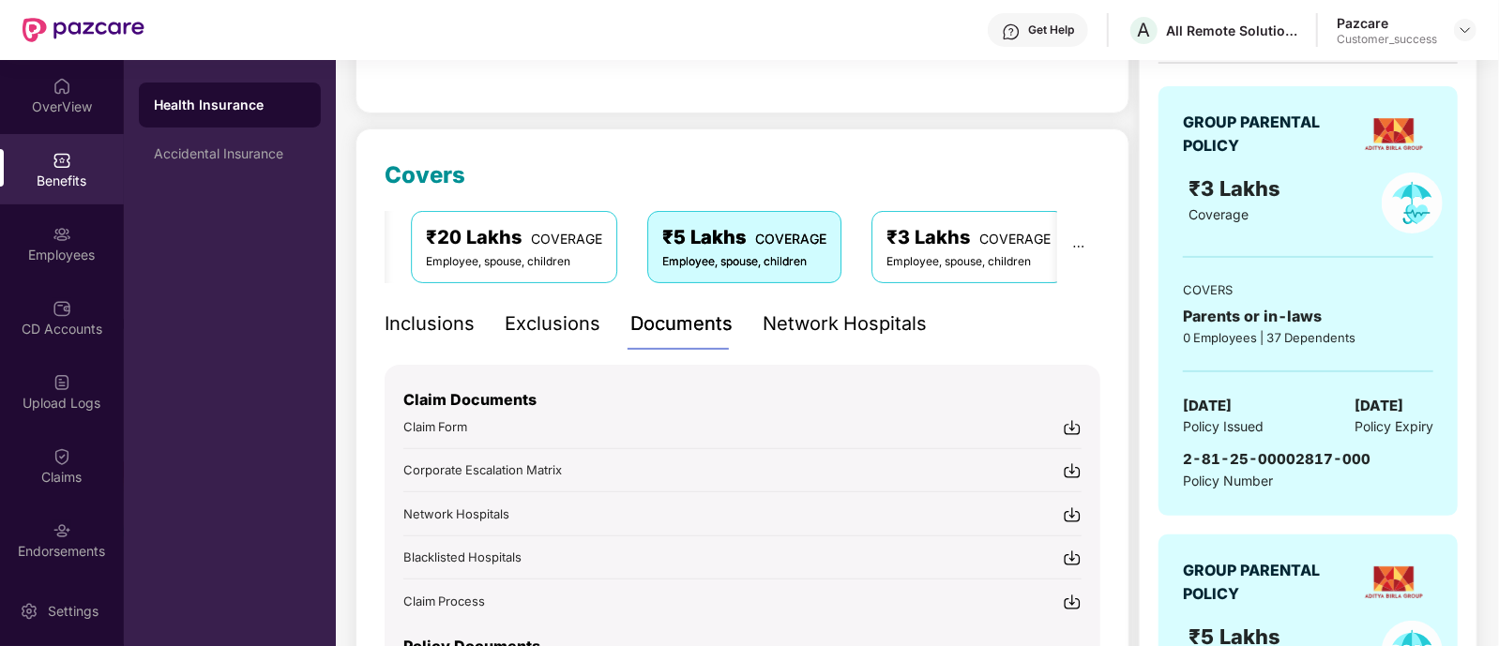
scroll to position [0, 0]
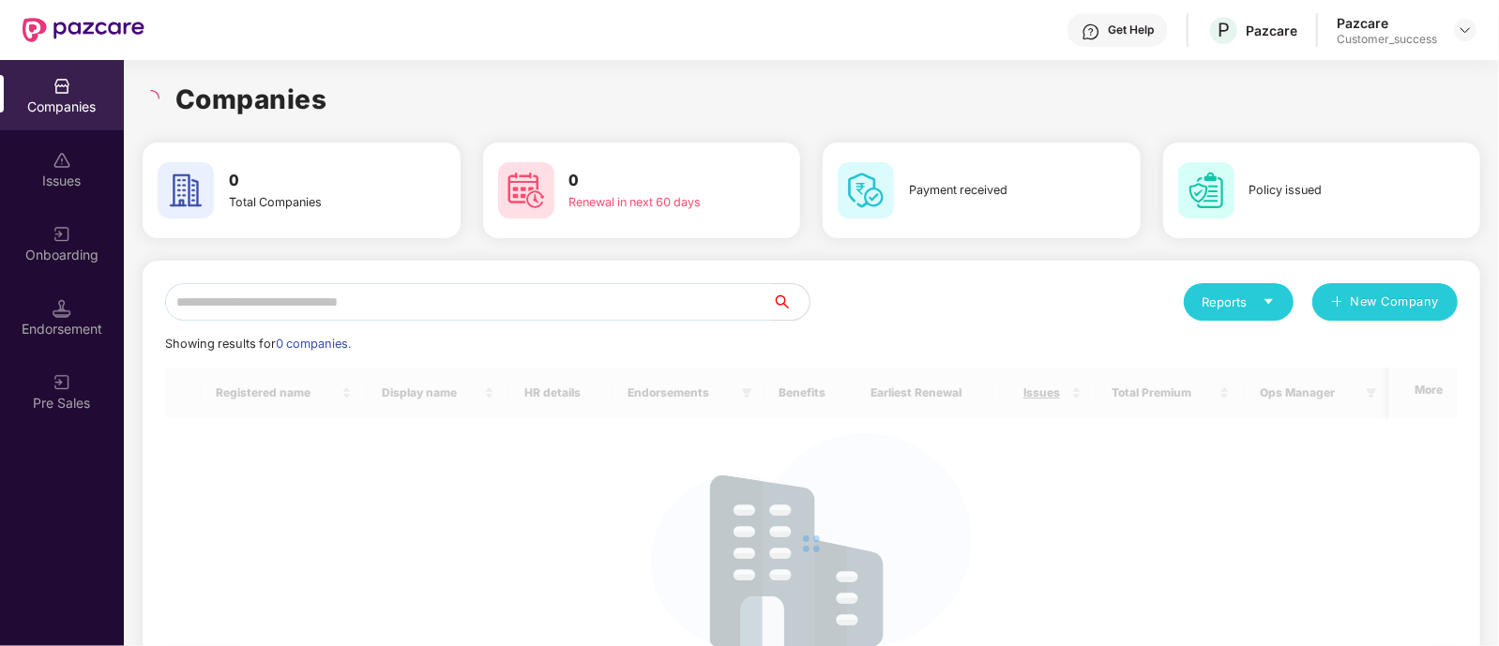
click at [499, 302] on input "text" at bounding box center [468, 302] width 607 height 38
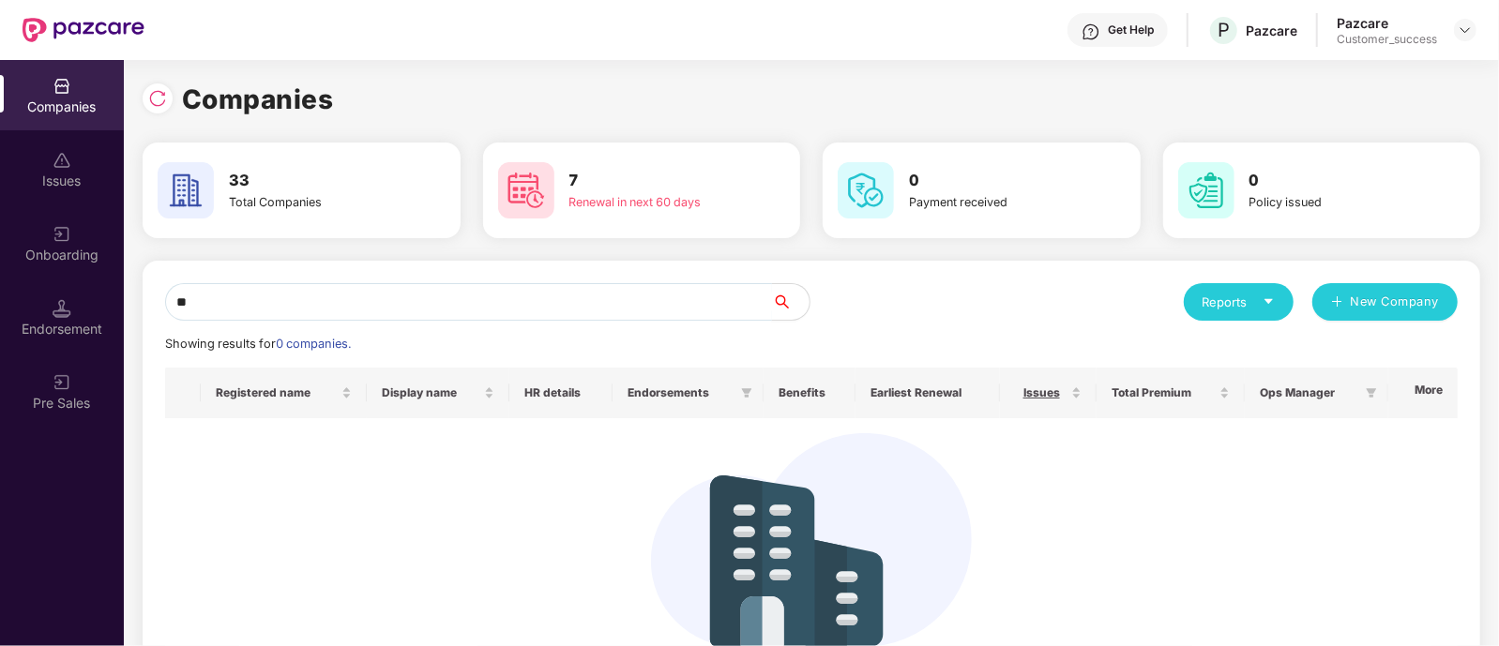
type input "*"
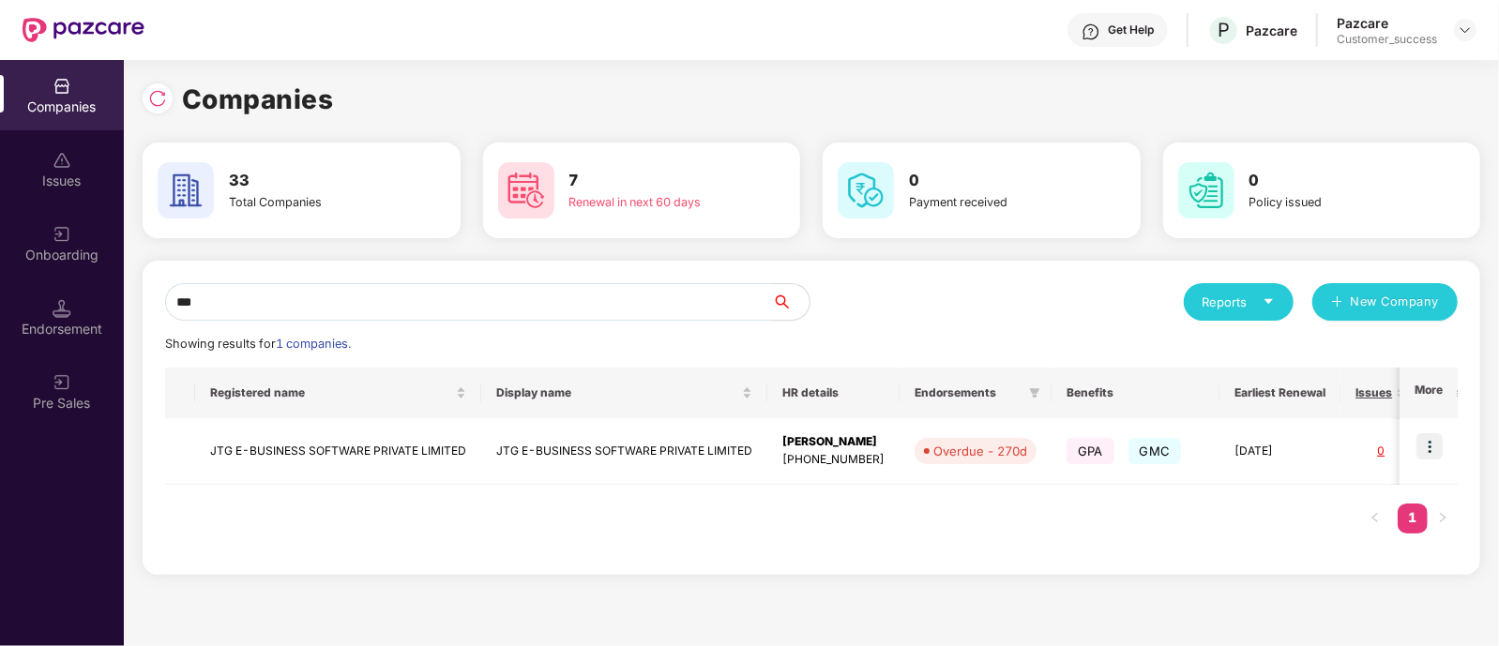
type input "***"
